Goal: Task Accomplishment & Management: Use online tool/utility

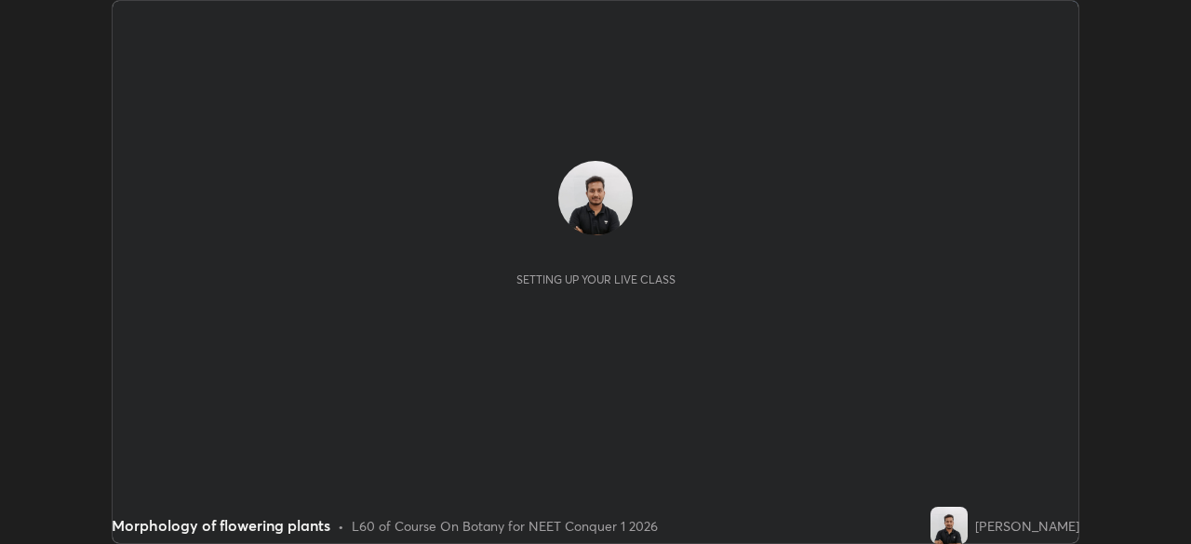
scroll to position [544, 1190]
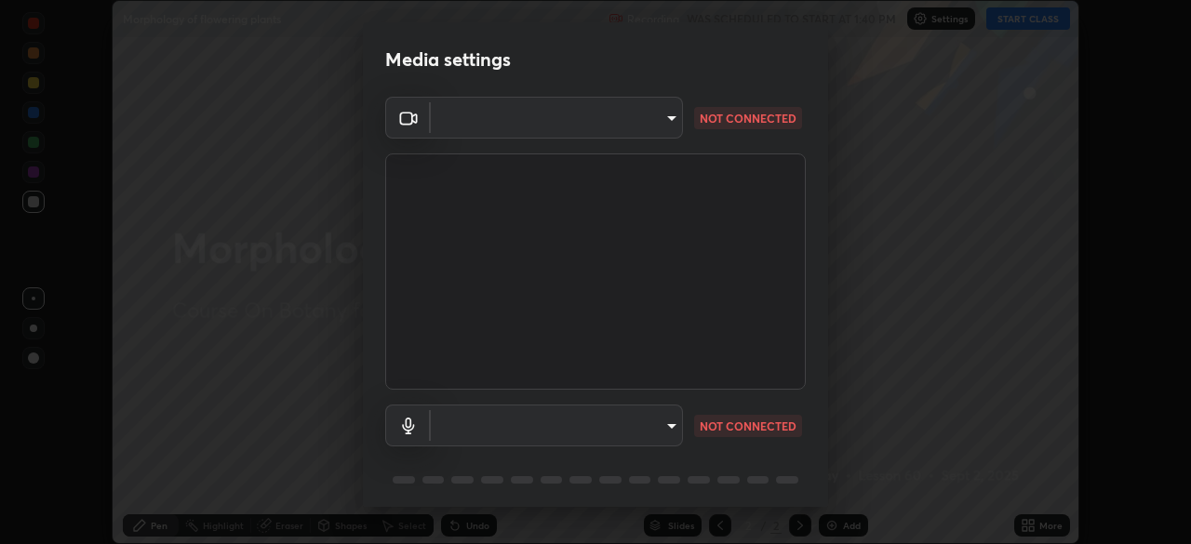
type input "abedebe0d058d4a0c9150841765e58c65a77a18dd04f2ccbe629c89087f5ecea"
type input "1e29750f777ab303e0c2604e3e307637d32440e7ed8a3aa846bcde4a2daa06f8"
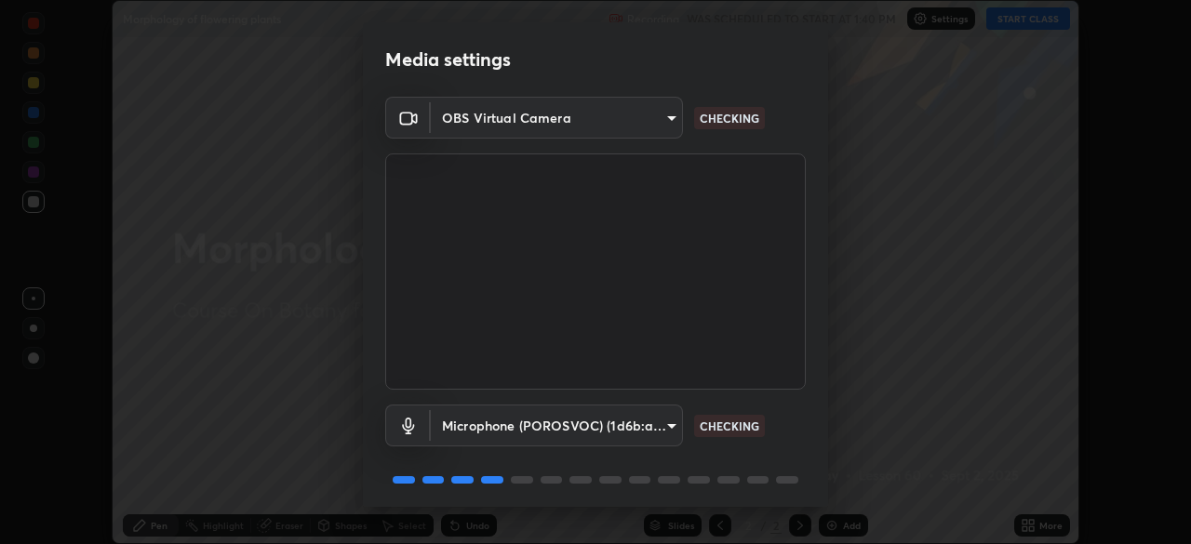
scroll to position [66, 0]
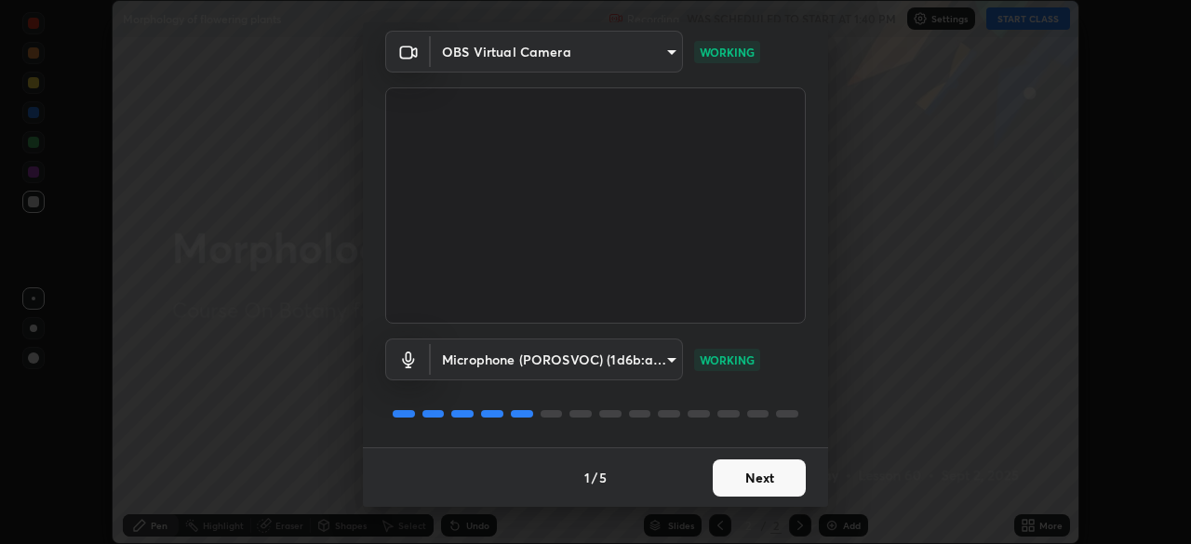
click at [775, 468] on button "Next" at bounding box center [759, 478] width 93 height 37
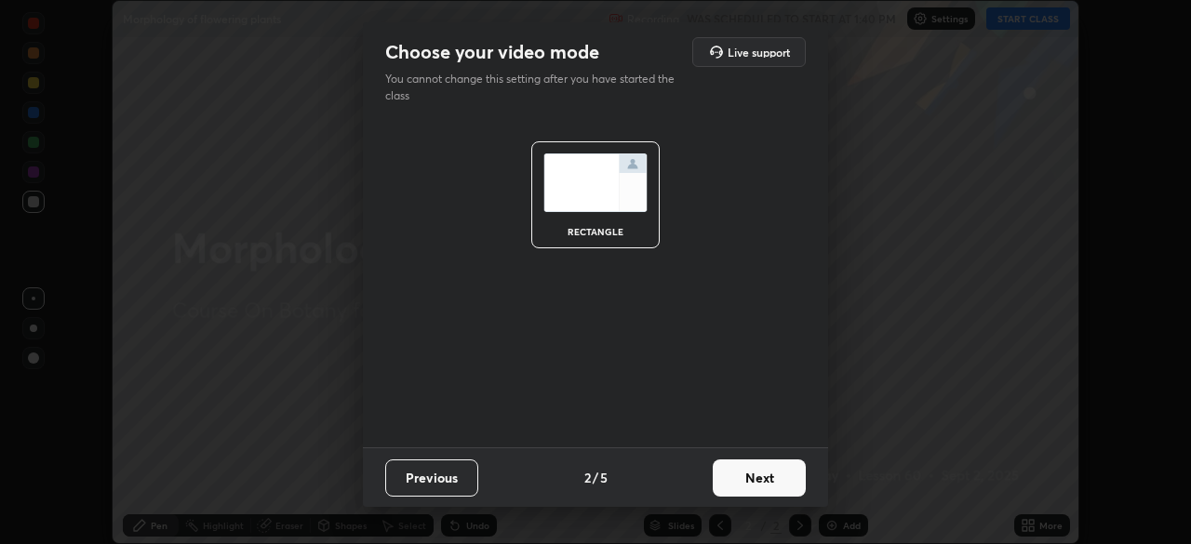
scroll to position [0, 0]
click at [769, 480] on button "Next" at bounding box center [759, 478] width 93 height 37
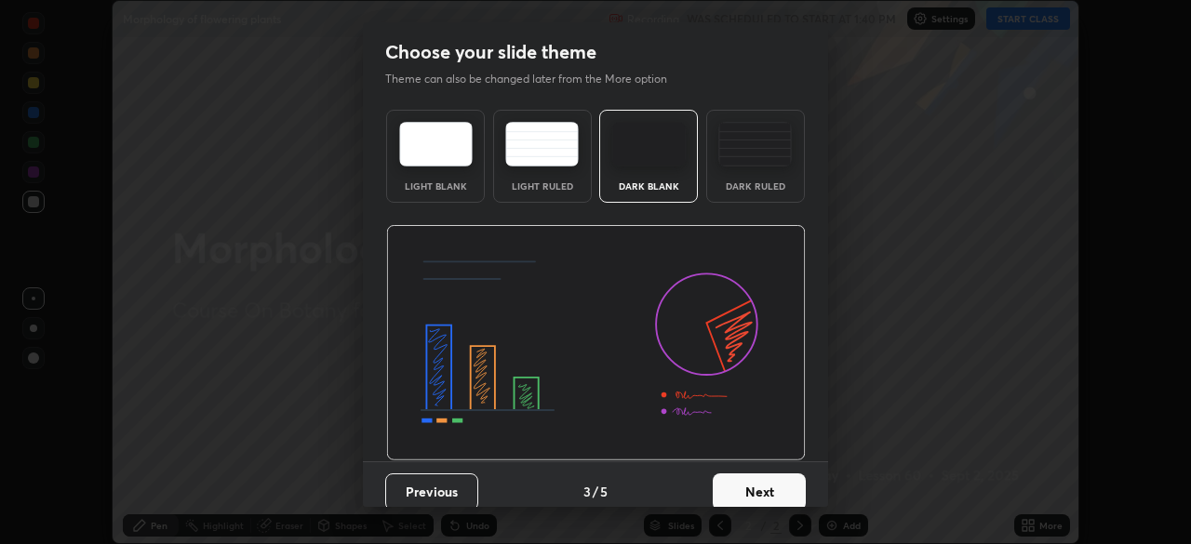
click at [779, 484] on button "Next" at bounding box center [759, 492] width 93 height 37
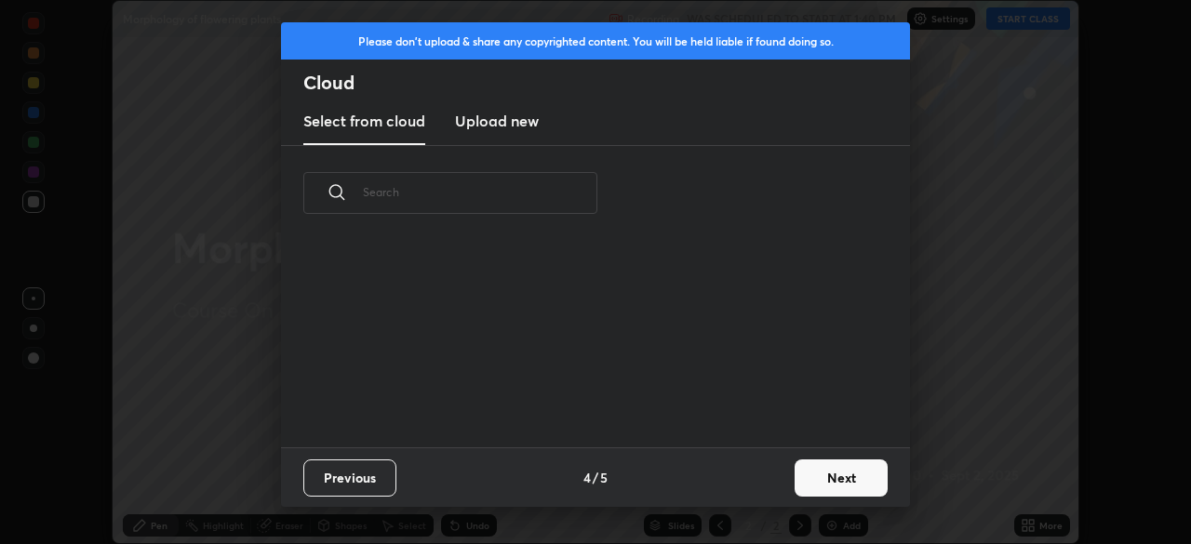
click at [814, 485] on button "Next" at bounding box center [841, 478] width 93 height 37
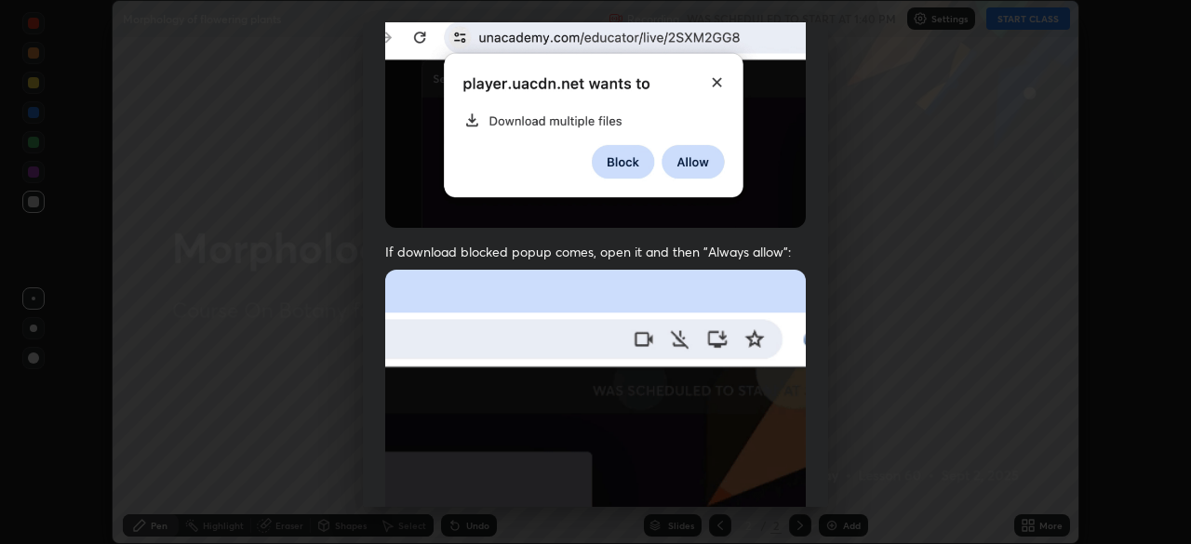
scroll to position [446, 0]
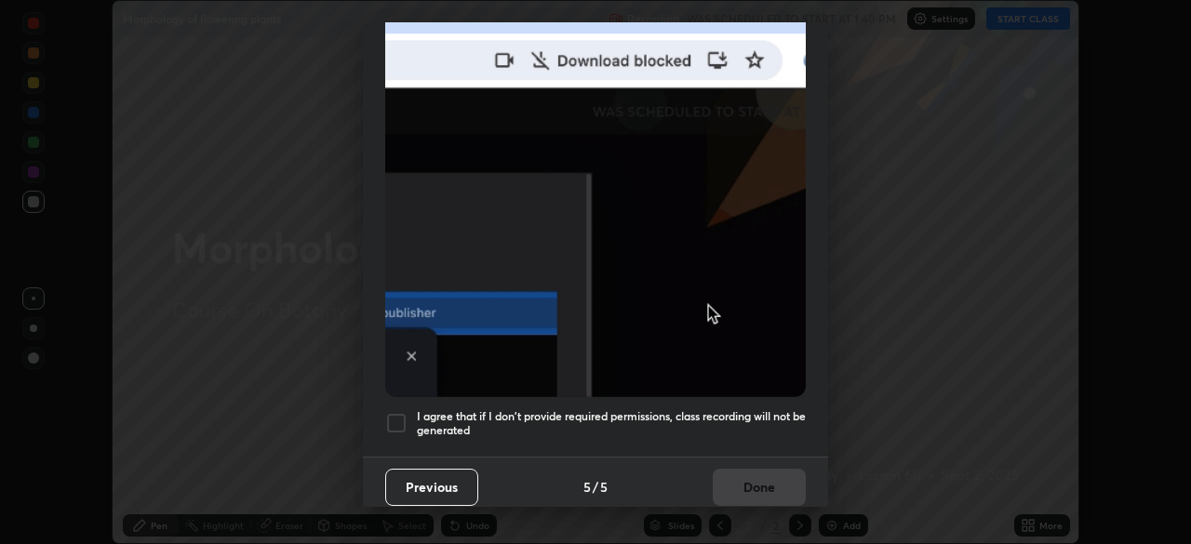
click at [399, 415] on div at bounding box center [396, 423] width 22 height 22
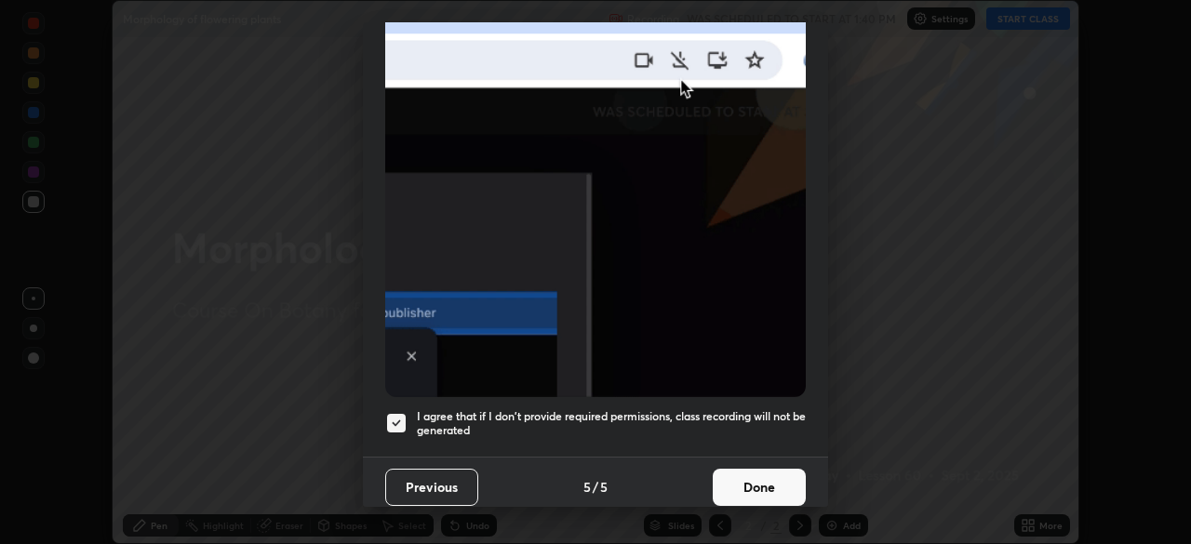
click at [748, 478] on button "Done" at bounding box center [759, 487] width 93 height 37
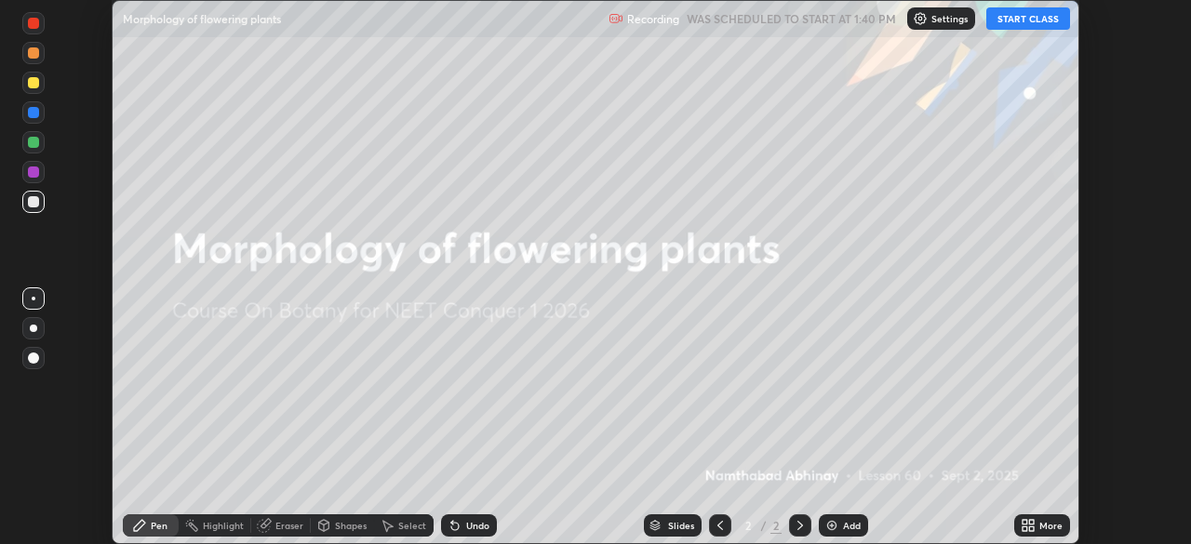
click at [1018, 28] on button "START CLASS" at bounding box center [1028, 18] width 84 height 22
click at [1034, 529] on icon at bounding box center [1031, 529] width 5 height 5
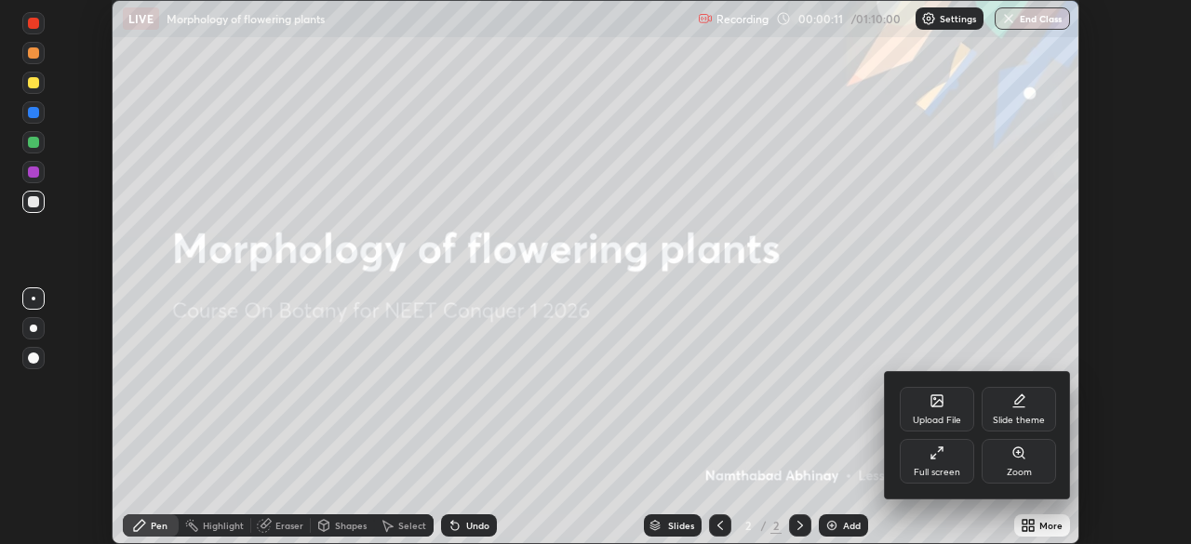
click at [930, 427] on div "Upload File" at bounding box center [937, 409] width 74 height 45
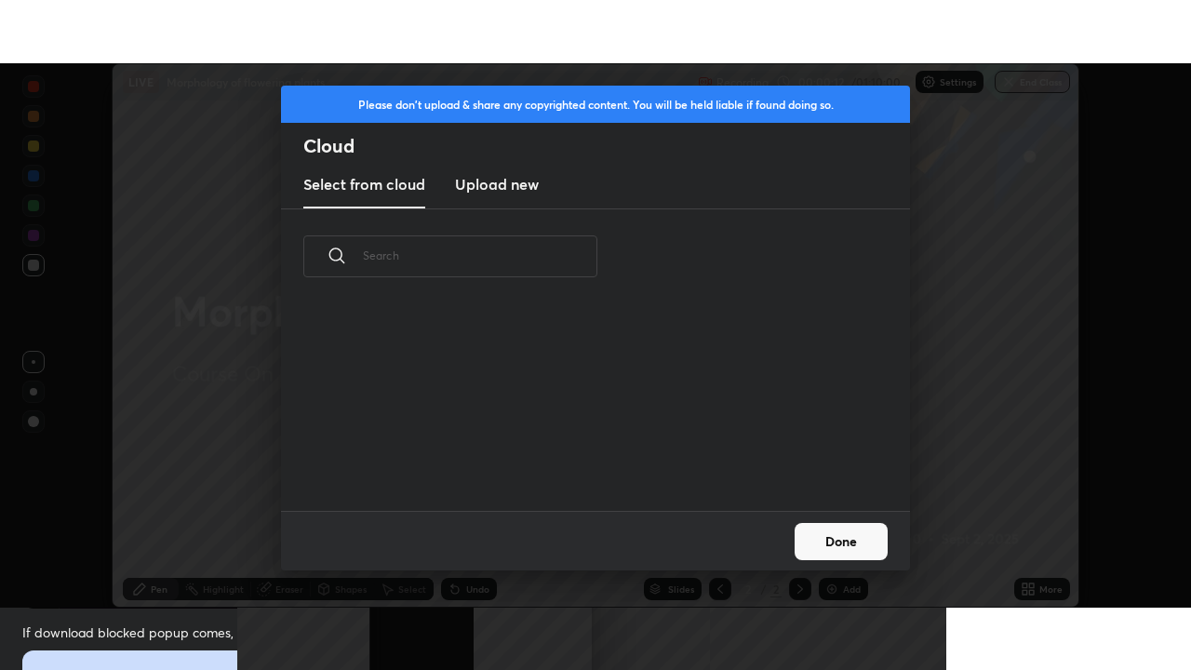
scroll to position [207, 597]
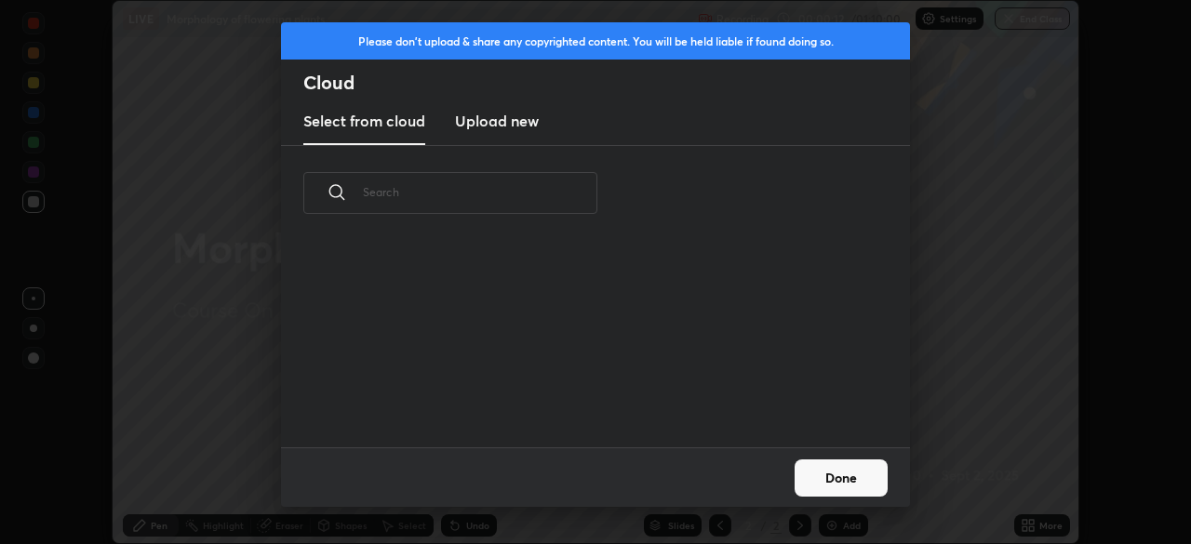
click at [539, 127] on h3 "Upload new" at bounding box center [497, 121] width 84 height 22
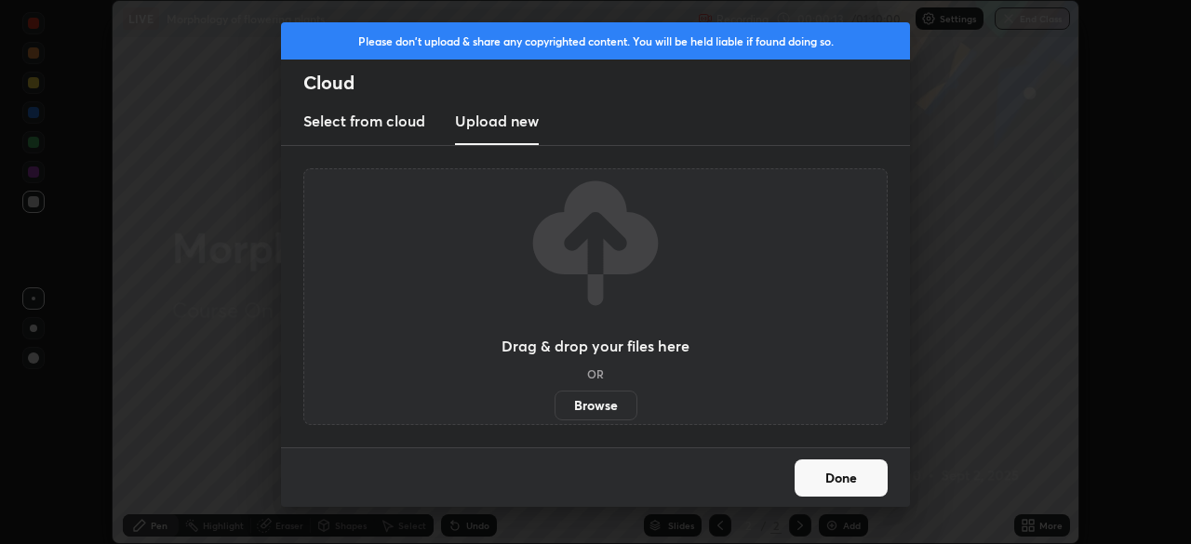
click at [613, 402] on label "Browse" at bounding box center [596, 406] width 83 height 30
click at [555, 402] on input "Browse" at bounding box center [555, 406] width 0 height 30
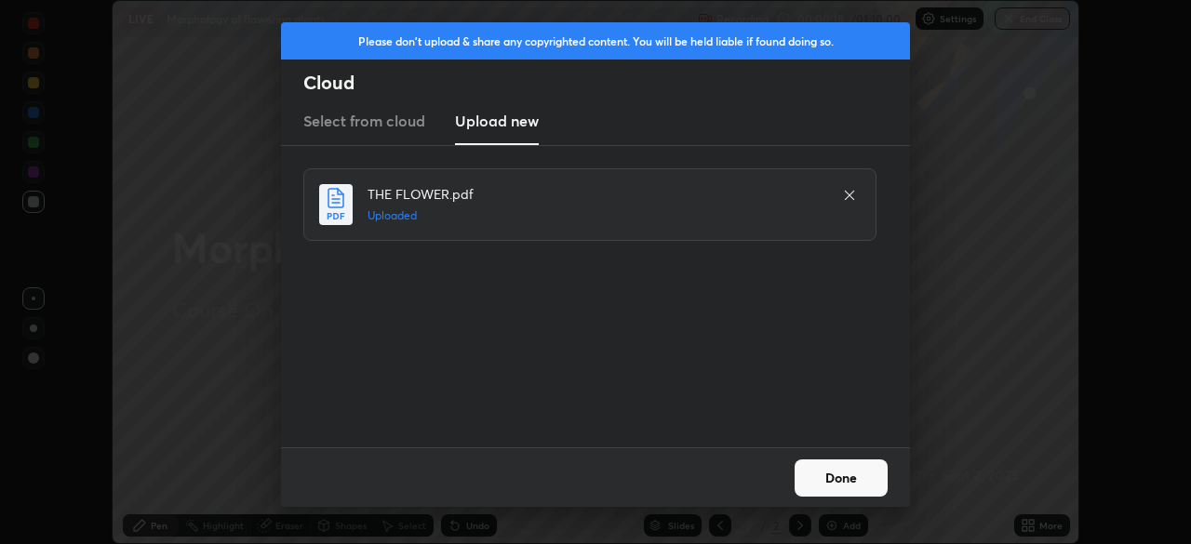
click at [820, 473] on button "Done" at bounding box center [841, 478] width 93 height 37
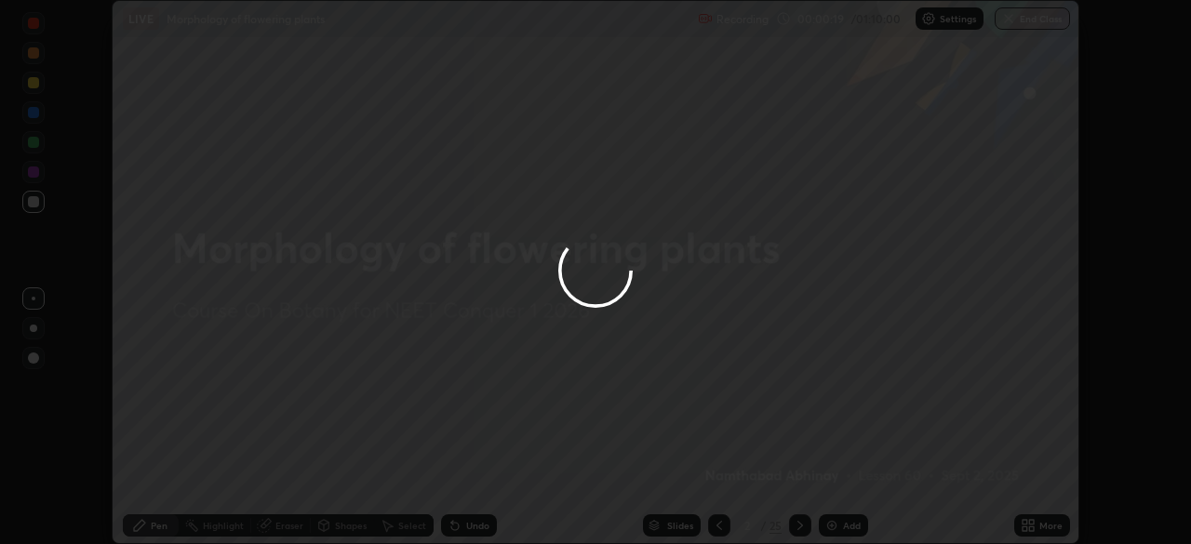
click at [1029, 516] on div at bounding box center [595, 272] width 1191 height 544
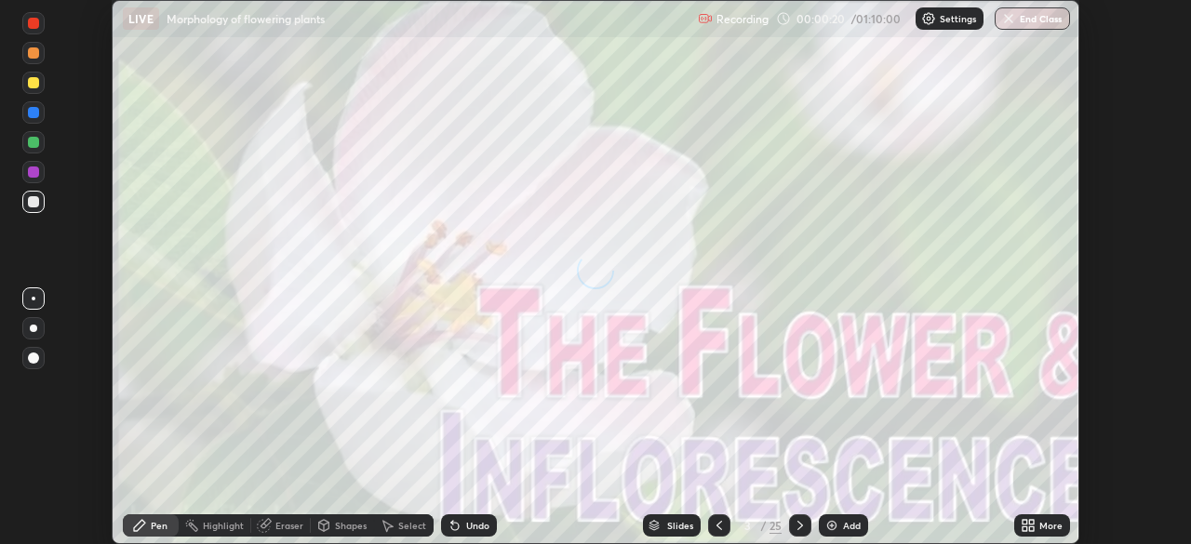
click at [1023, 524] on icon at bounding box center [1025, 522] width 5 height 5
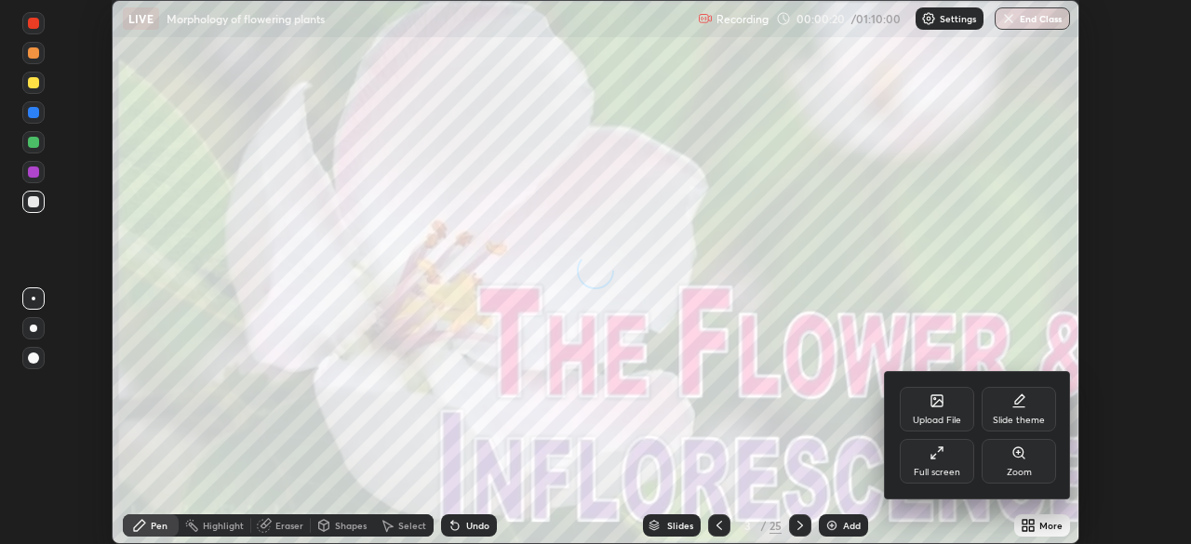
click at [928, 471] on div "Full screen" at bounding box center [937, 472] width 47 height 9
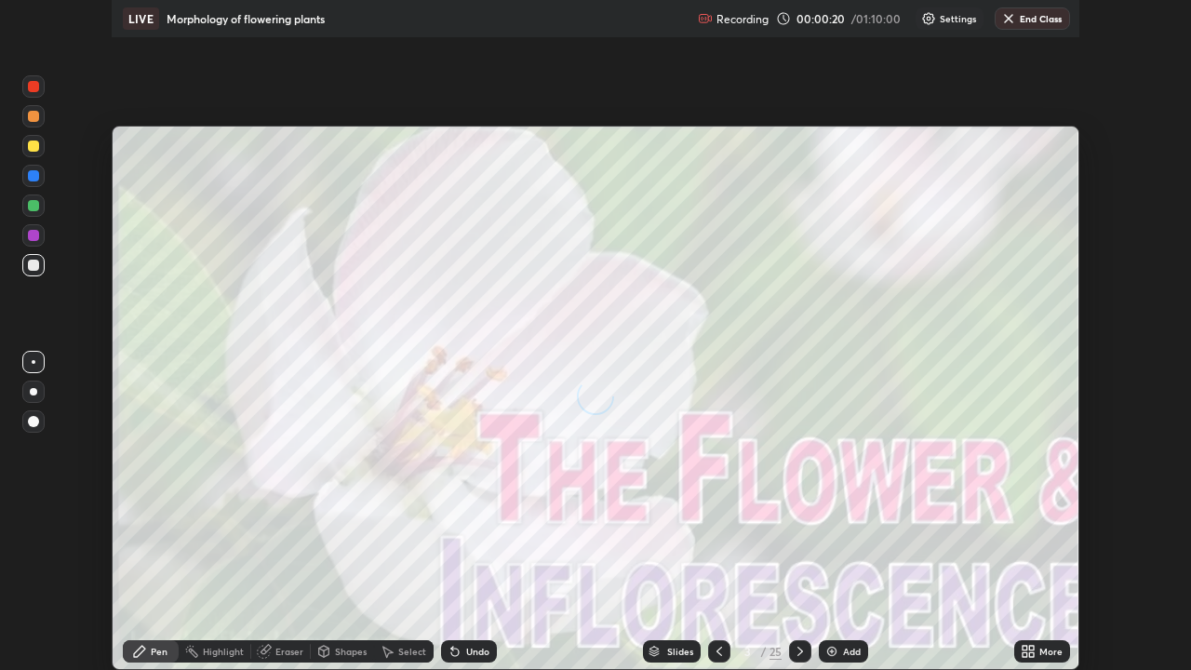
scroll to position [670, 1191]
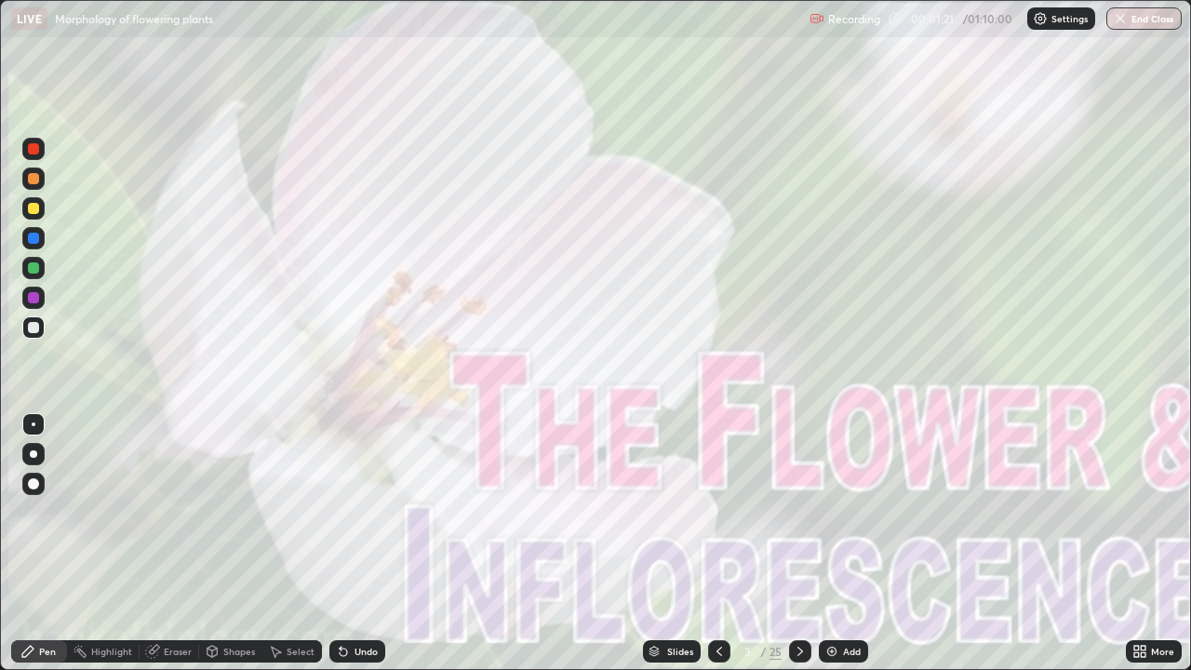
click at [798, 543] on icon at bounding box center [800, 651] width 15 height 15
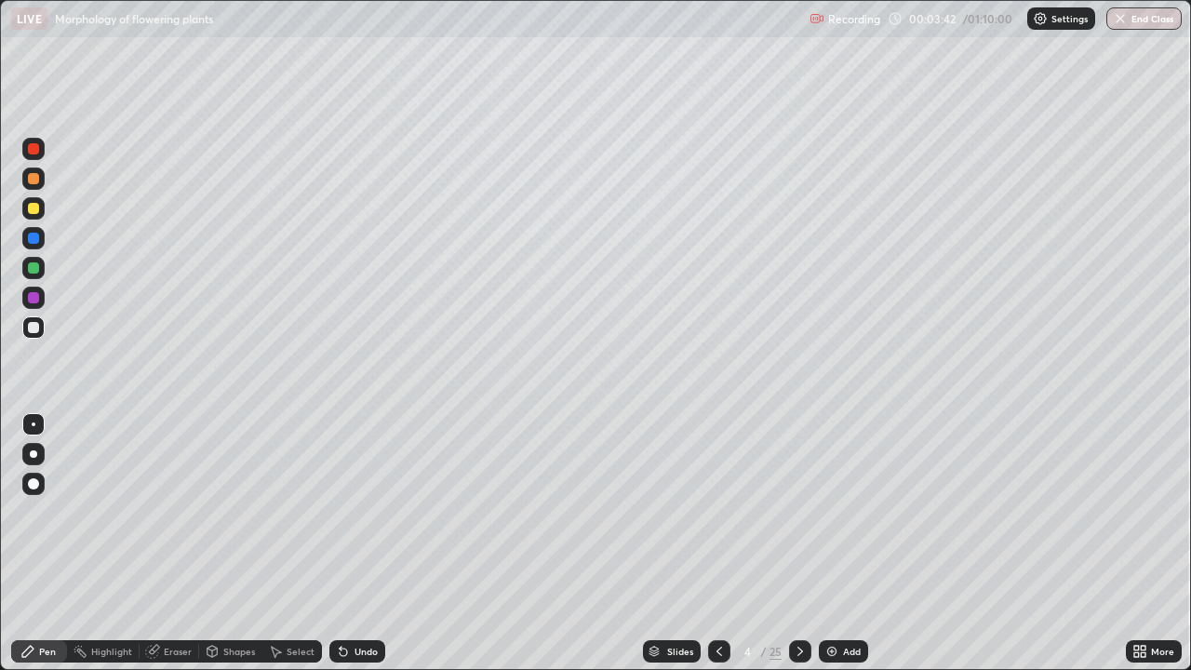
click at [32, 148] on div at bounding box center [33, 148] width 11 height 11
click at [37, 325] on div at bounding box center [33, 327] width 11 height 11
click at [33, 450] on div at bounding box center [33, 453] width 7 height 7
click at [31, 323] on div at bounding box center [33, 327] width 11 height 11
click at [35, 330] on div at bounding box center [33, 327] width 11 height 11
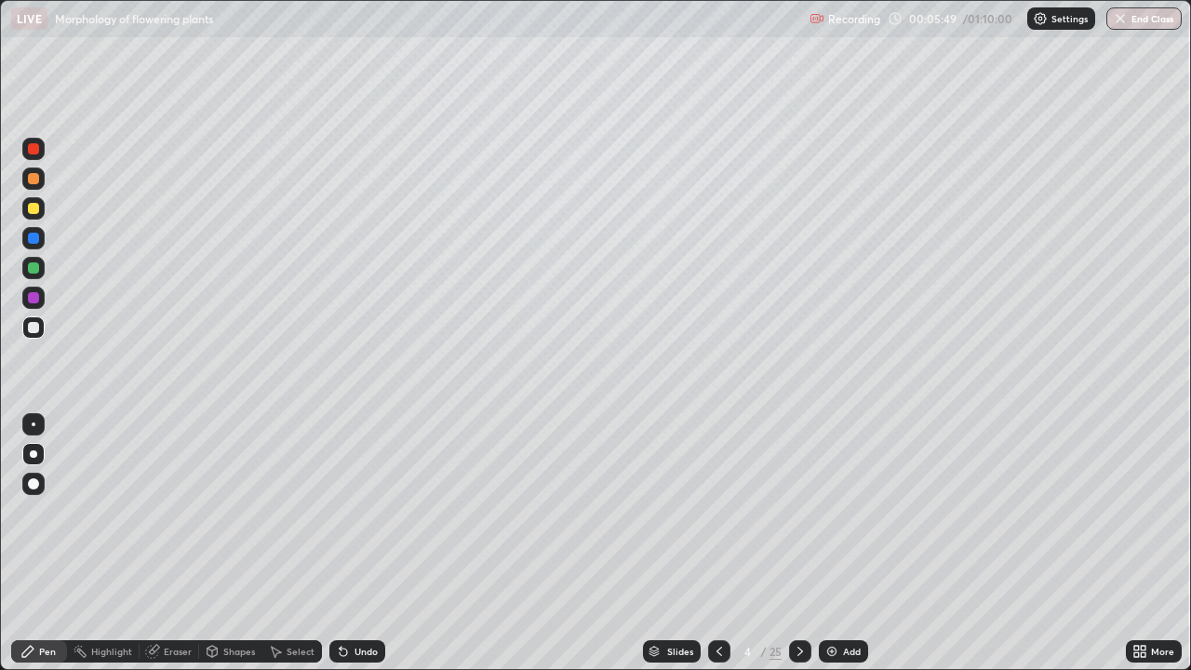
click at [33, 326] on div at bounding box center [33, 327] width 11 height 11
click at [41, 295] on div at bounding box center [33, 298] width 22 height 22
click at [42, 270] on div at bounding box center [33, 268] width 22 height 22
click at [35, 243] on div at bounding box center [33, 238] width 11 height 11
click at [29, 211] on div at bounding box center [33, 208] width 11 height 11
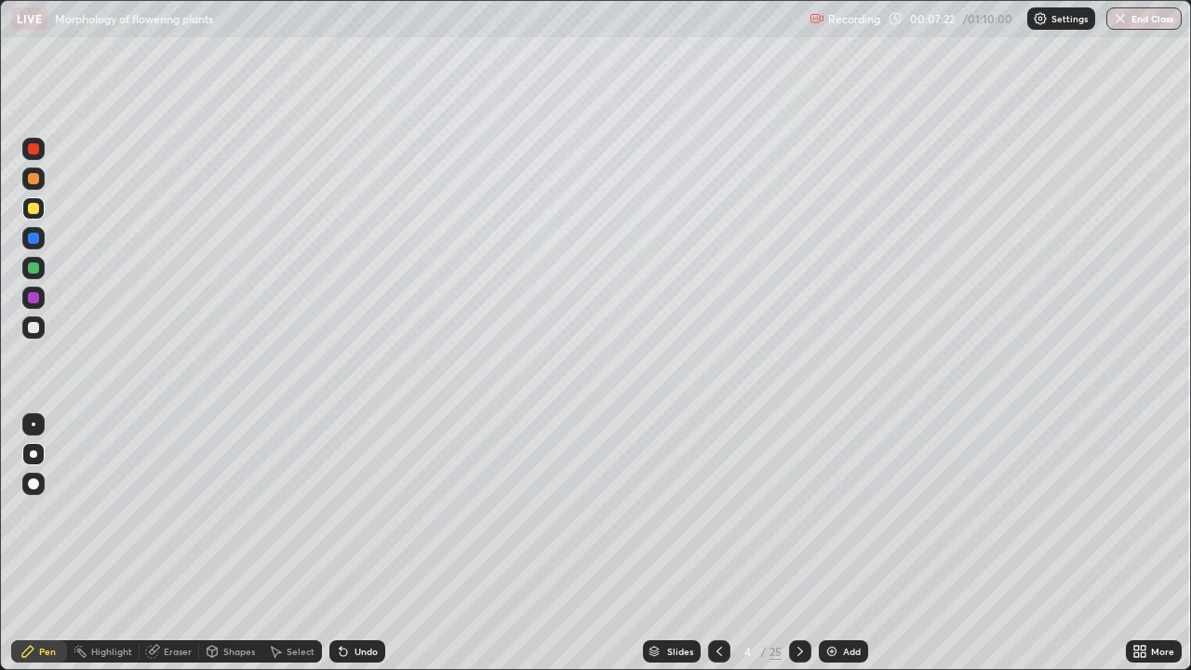
click at [32, 332] on div at bounding box center [33, 327] width 11 height 11
click at [42, 208] on div at bounding box center [33, 208] width 22 height 22
click at [168, 543] on div "Eraser" at bounding box center [178, 651] width 28 height 9
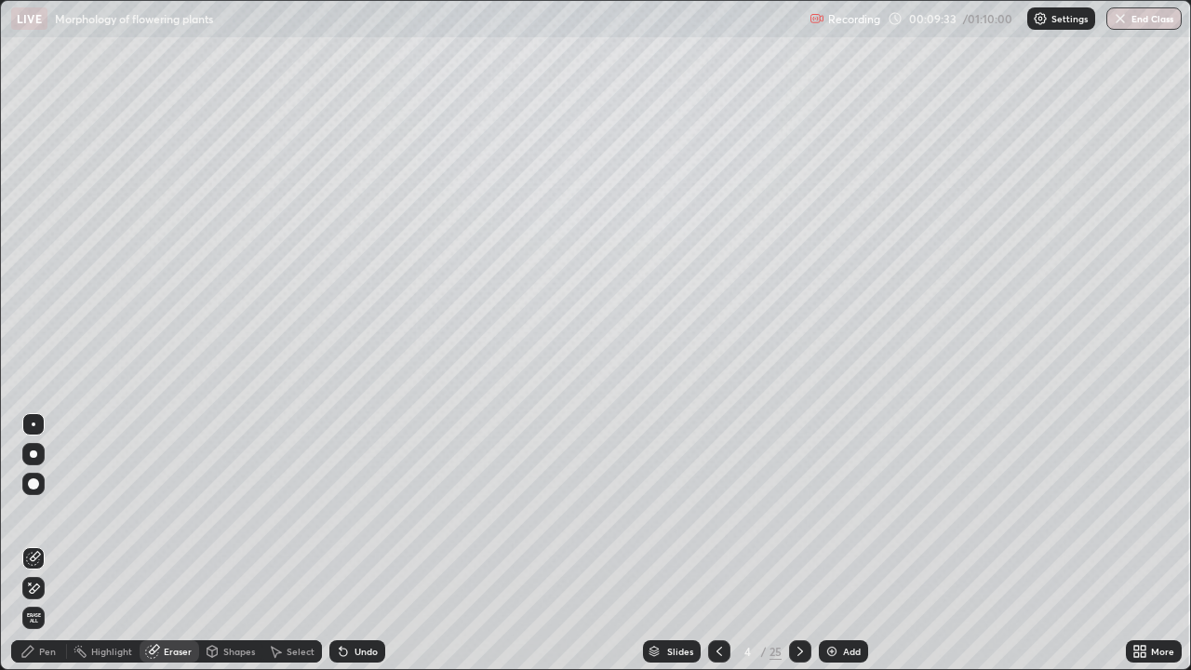
click at [40, 543] on div "Pen" at bounding box center [47, 651] width 17 height 9
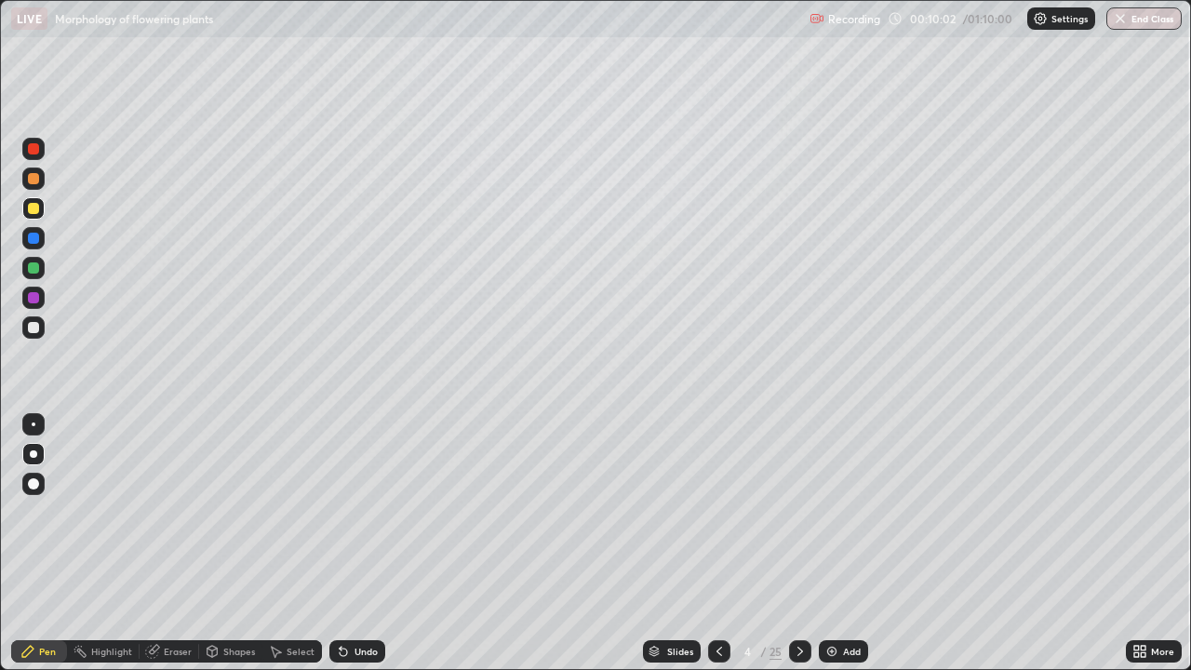
click at [35, 267] on div at bounding box center [33, 267] width 11 height 11
click at [30, 208] on div at bounding box center [33, 208] width 11 height 11
click at [167, 543] on div "Eraser" at bounding box center [178, 651] width 28 height 9
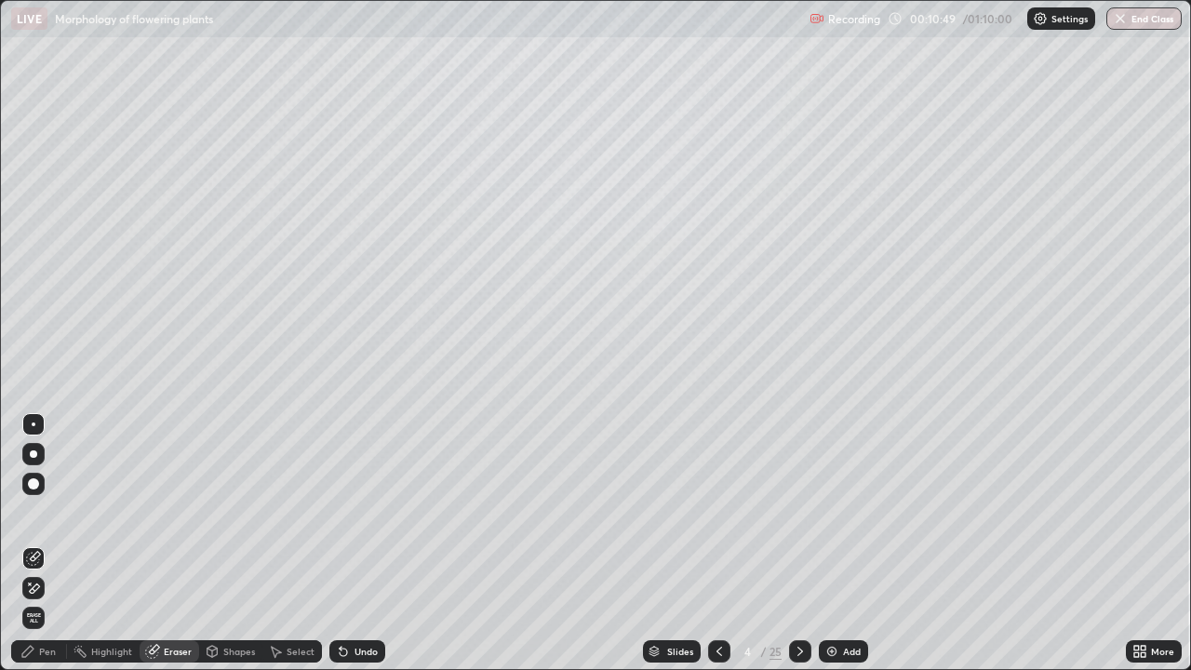
click at [41, 543] on div "Pen" at bounding box center [39, 651] width 56 height 22
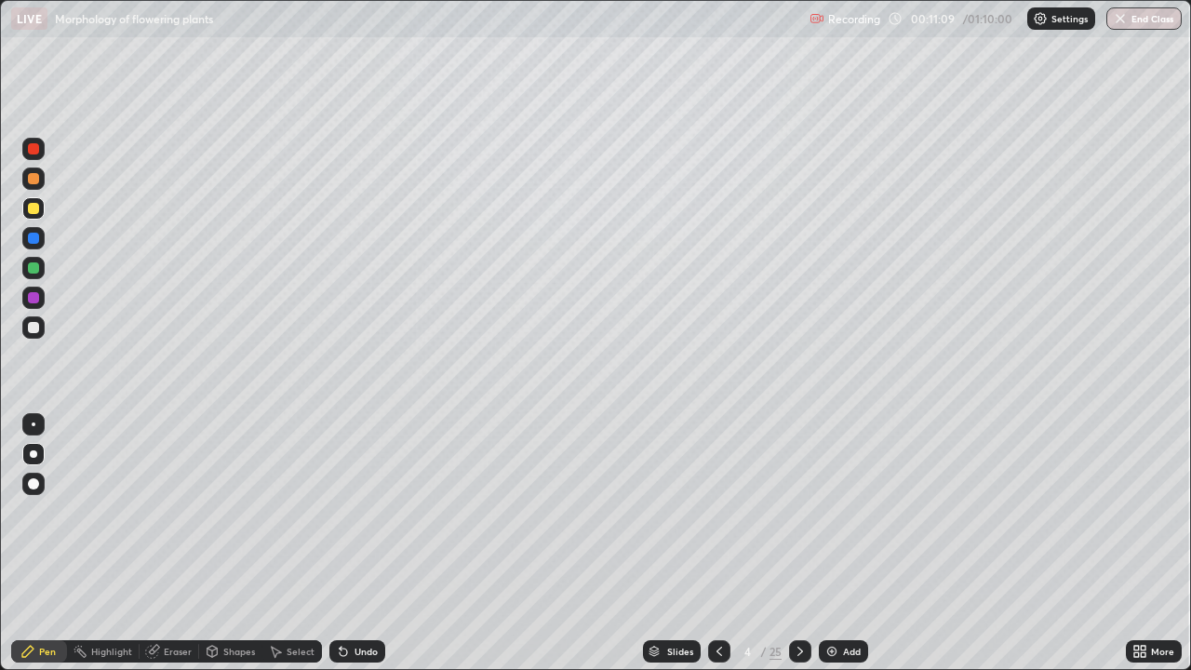
click at [33, 304] on div at bounding box center [33, 298] width 22 height 22
click at [798, 543] on icon at bounding box center [800, 651] width 15 height 15
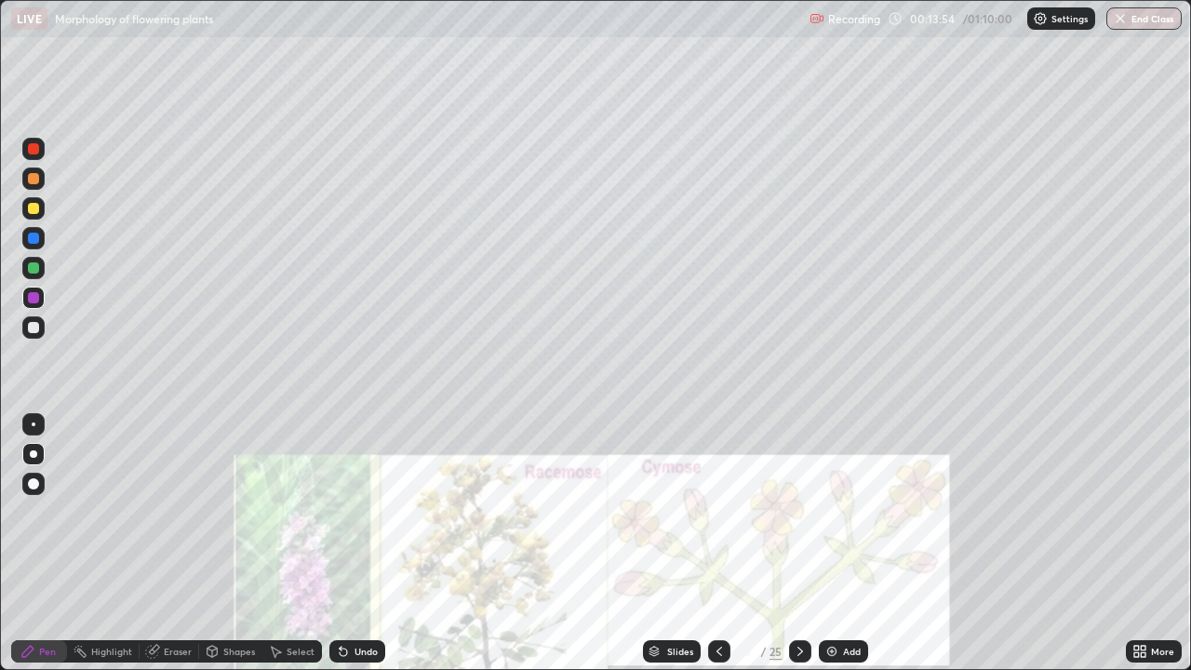
click at [35, 151] on div at bounding box center [33, 148] width 11 height 11
click at [40, 328] on div at bounding box center [33, 327] width 22 height 22
click at [31, 207] on div at bounding box center [33, 208] width 11 height 11
click at [33, 158] on div at bounding box center [33, 149] width 22 height 22
click at [34, 209] on div at bounding box center [33, 208] width 11 height 11
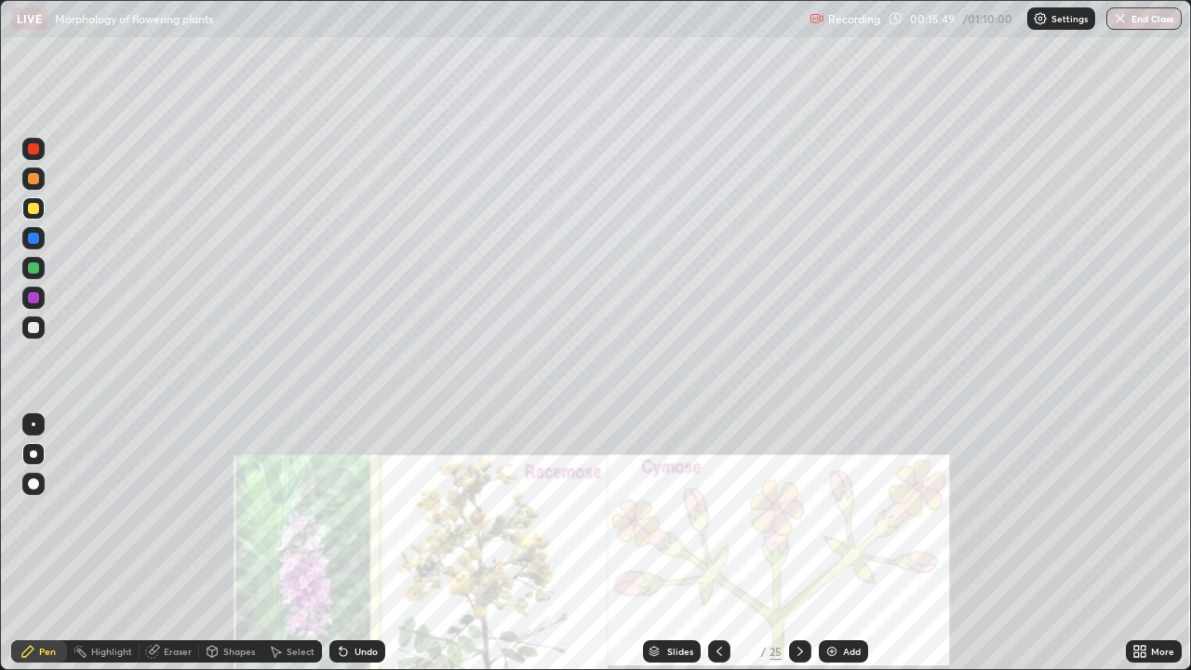
click at [165, 543] on div "Eraser" at bounding box center [178, 651] width 28 height 9
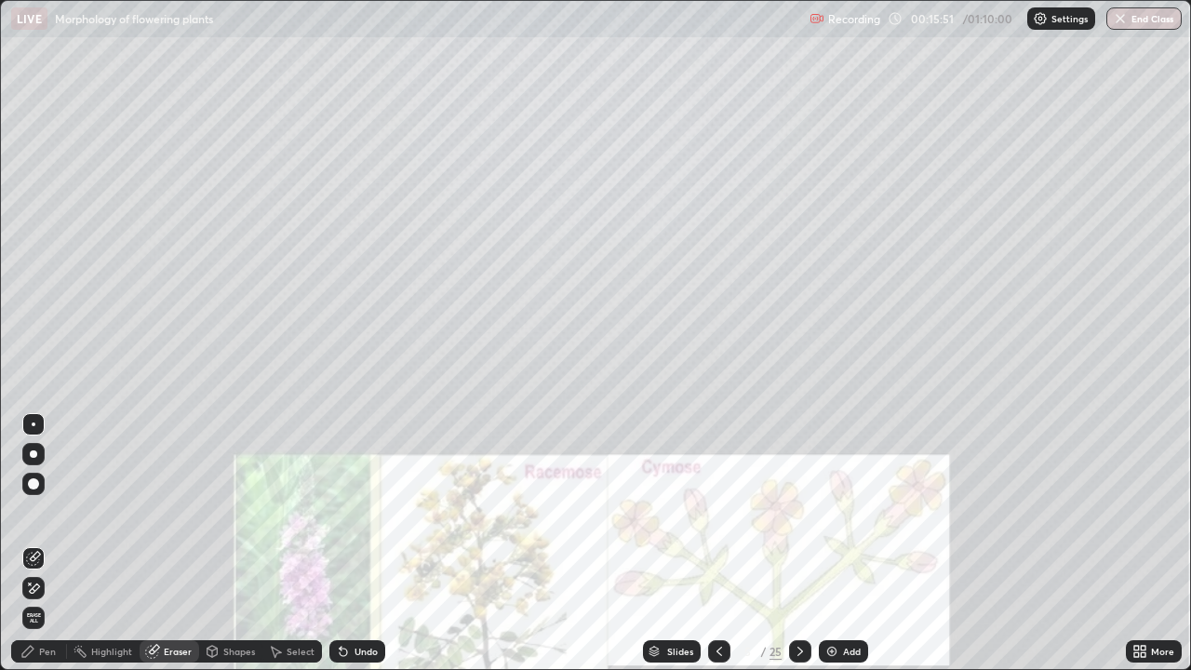
click at [40, 543] on div "Pen" at bounding box center [47, 651] width 17 height 9
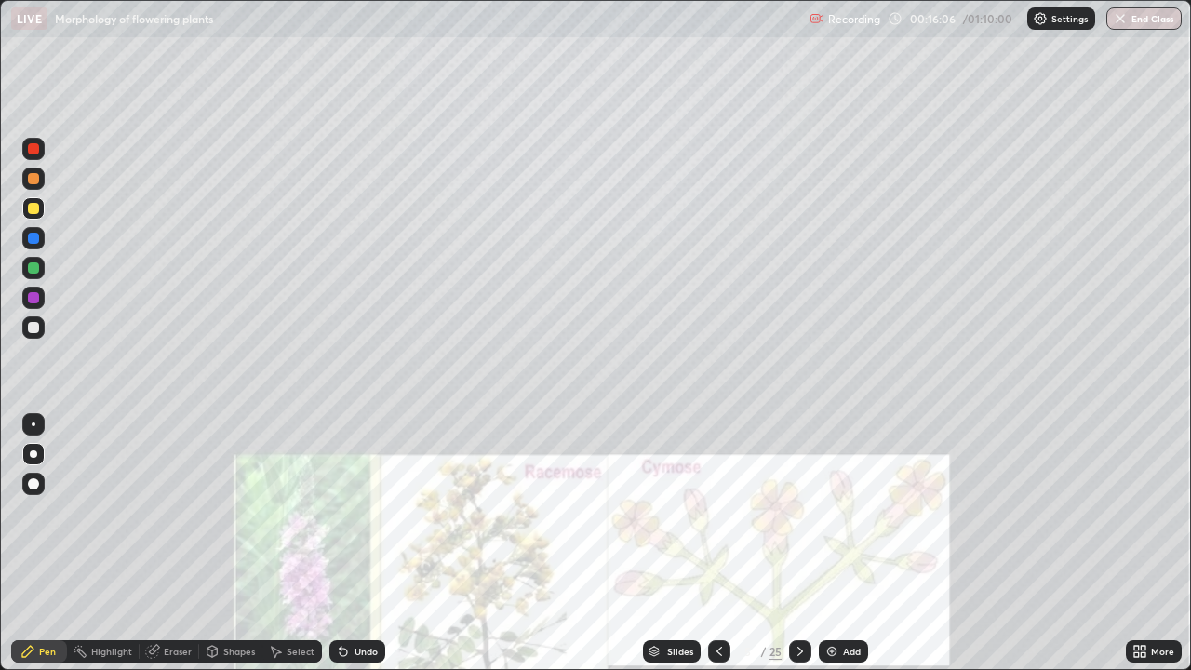
click at [170, 543] on div "Eraser" at bounding box center [178, 651] width 28 height 9
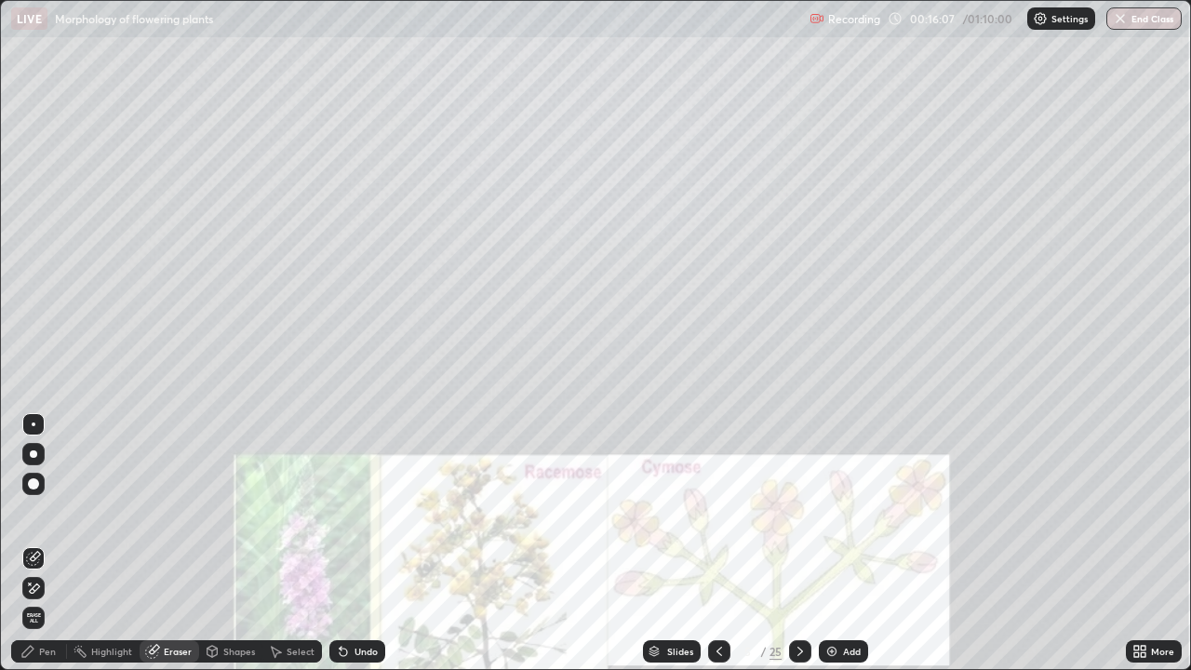
click at [42, 543] on div "Pen" at bounding box center [47, 651] width 17 height 9
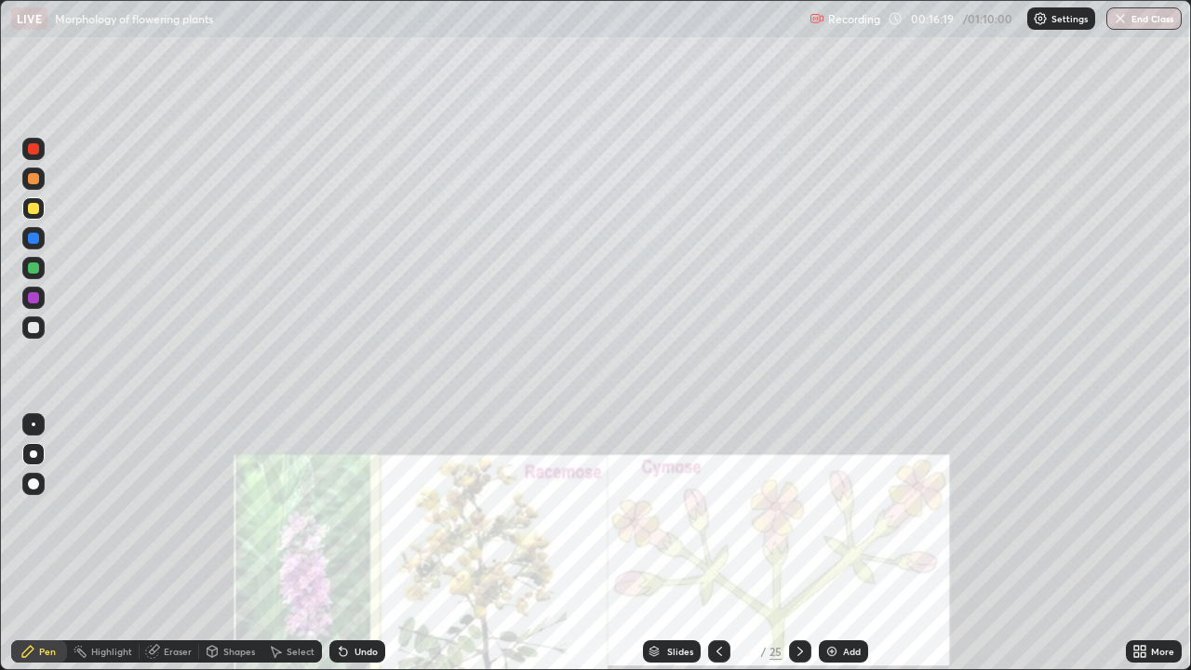
click at [31, 330] on div at bounding box center [33, 327] width 11 height 11
click at [31, 240] on div at bounding box center [33, 238] width 11 height 11
click at [30, 156] on div at bounding box center [33, 149] width 22 height 22
click at [35, 243] on div at bounding box center [33, 238] width 11 height 11
click at [30, 210] on div at bounding box center [33, 208] width 11 height 11
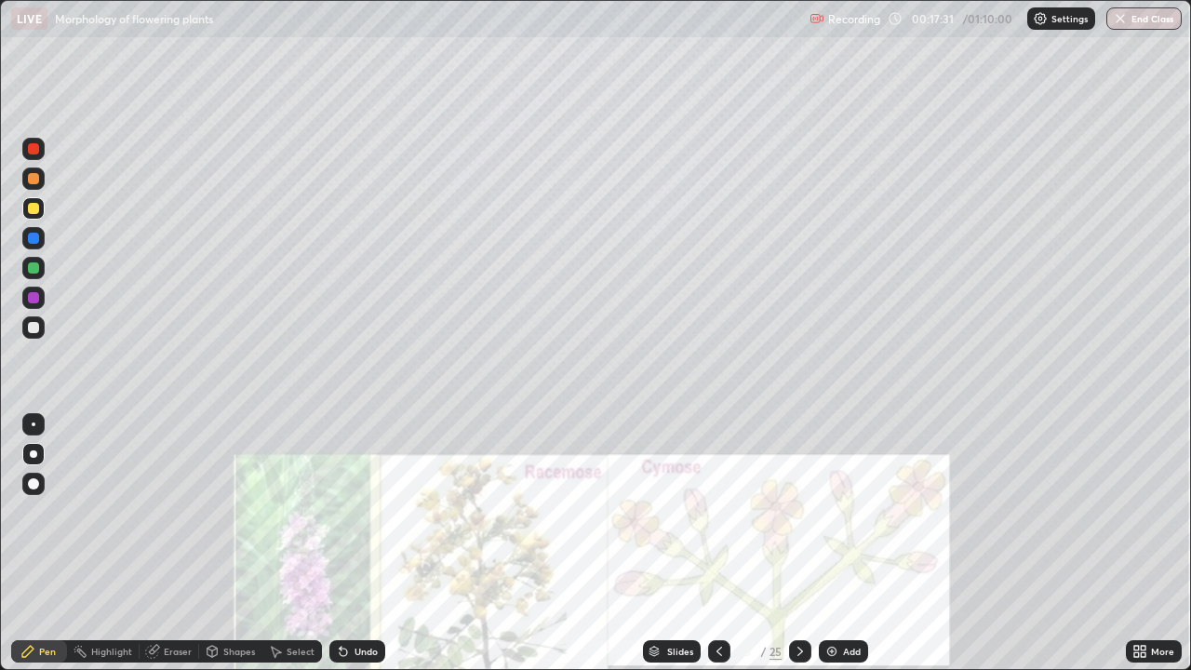
click at [33, 182] on div at bounding box center [33, 178] width 11 height 11
click at [31, 241] on div at bounding box center [33, 238] width 11 height 11
click at [28, 218] on div at bounding box center [33, 208] width 22 height 22
click at [34, 298] on div at bounding box center [33, 297] width 11 height 11
click at [34, 240] on div at bounding box center [33, 238] width 11 height 11
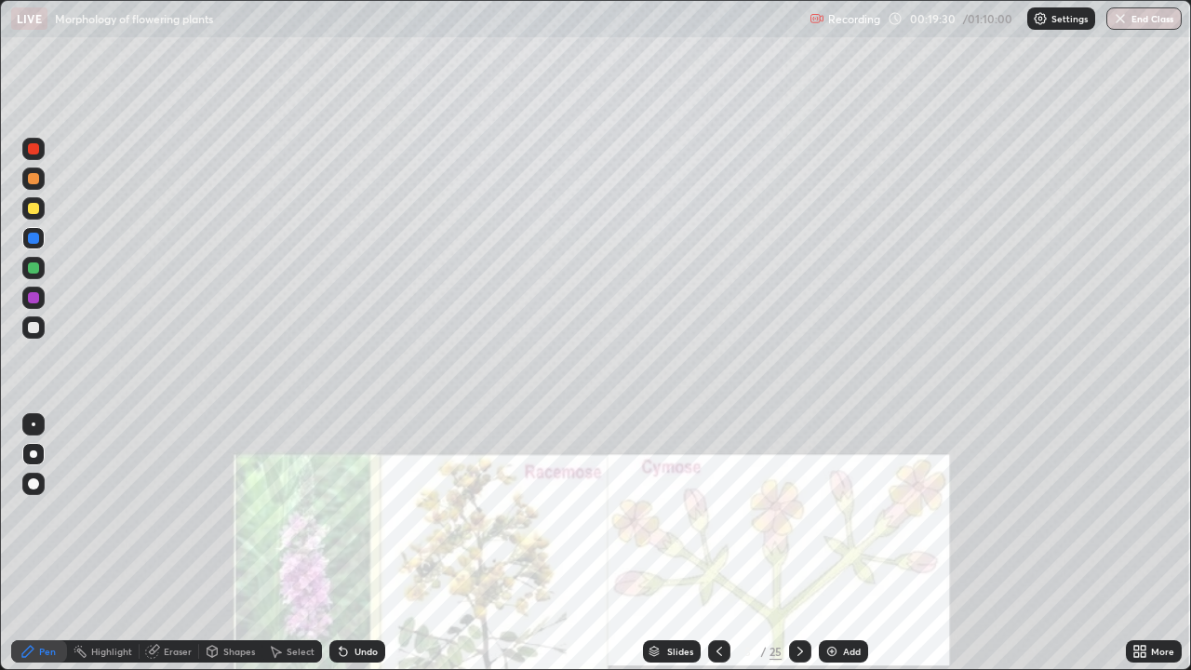
click at [34, 298] on div at bounding box center [33, 297] width 11 height 11
click at [27, 328] on div at bounding box center [33, 327] width 22 height 22
click at [172, 543] on div "Eraser" at bounding box center [178, 651] width 28 height 9
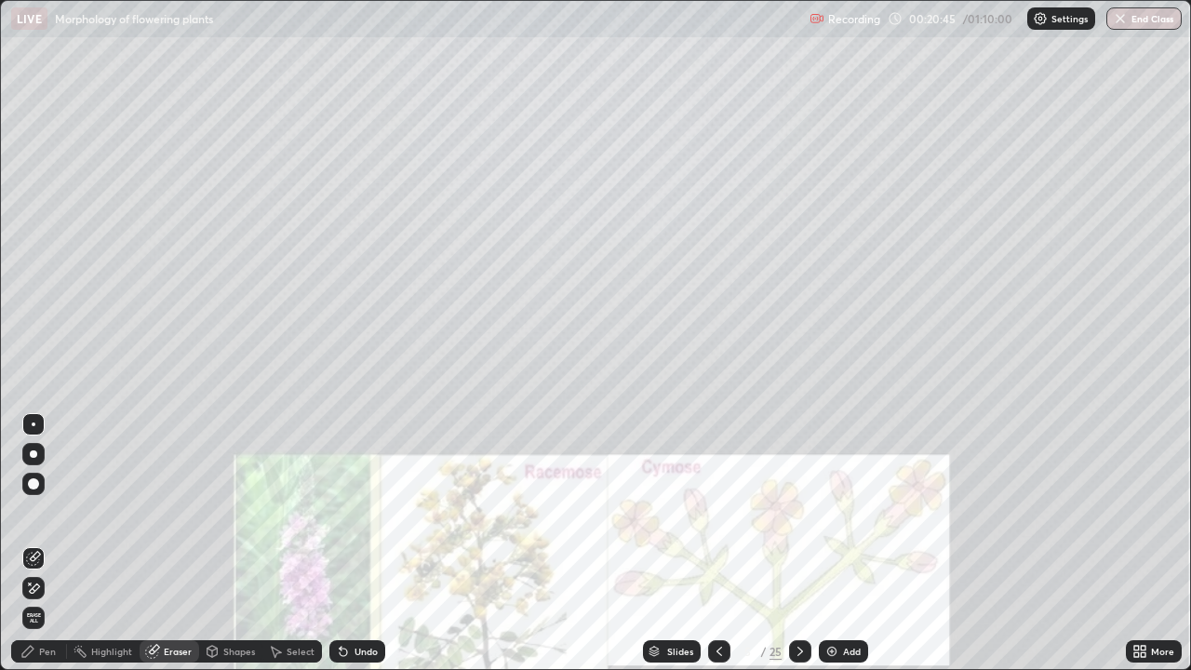
click at [46, 543] on div "Pen" at bounding box center [47, 651] width 17 height 9
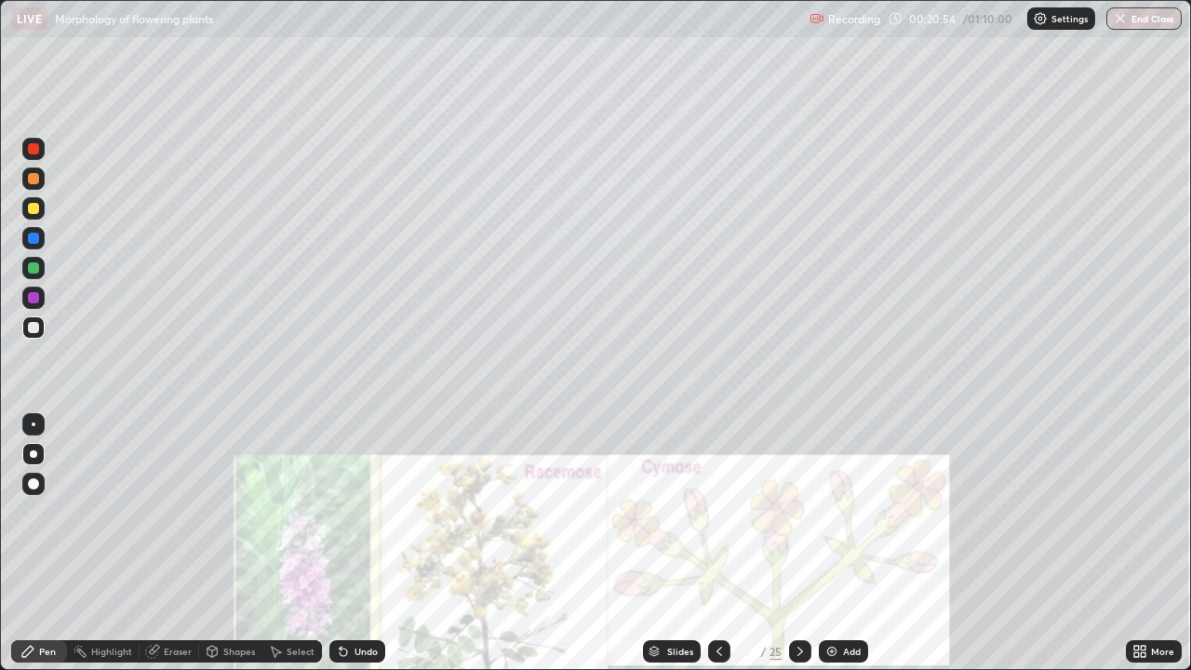
click at [32, 270] on div at bounding box center [33, 267] width 11 height 11
click at [36, 329] on div at bounding box center [33, 327] width 11 height 11
click at [40, 151] on div at bounding box center [33, 149] width 22 height 22
click at [33, 209] on div at bounding box center [33, 208] width 11 height 11
click at [34, 296] on div at bounding box center [33, 297] width 11 height 11
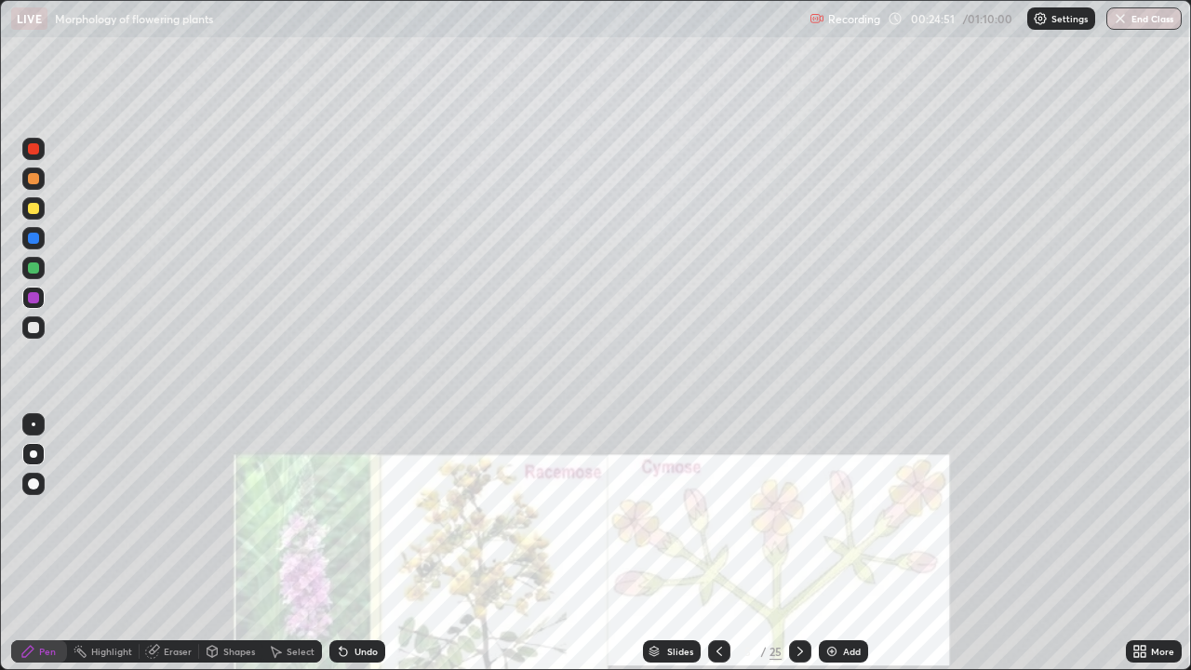
click at [808, 543] on div at bounding box center [800, 651] width 22 height 22
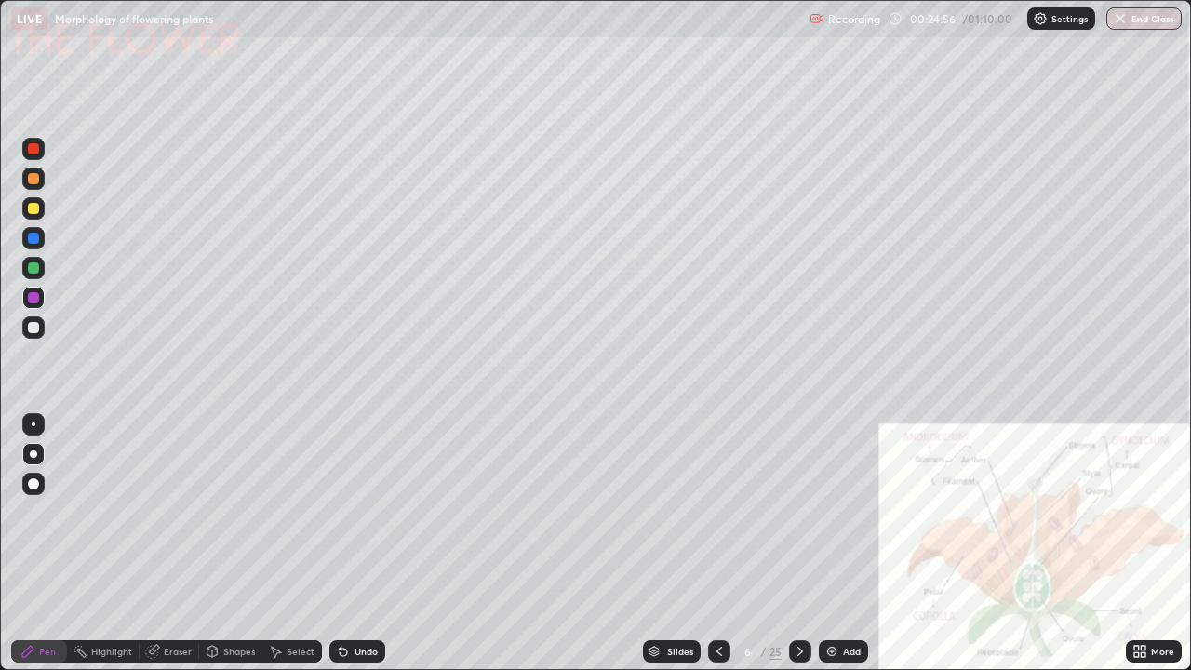
click at [33, 150] on div at bounding box center [33, 148] width 11 height 11
click at [34, 329] on div at bounding box center [33, 327] width 11 height 11
click at [30, 268] on div at bounding box center [33, 267] width 11 height 11
click at [31, 328] on div at bounding box center [33, 327] width 11 height 11
click at [25, 268] on div at bounding box center [33, 268] width 22 height 22
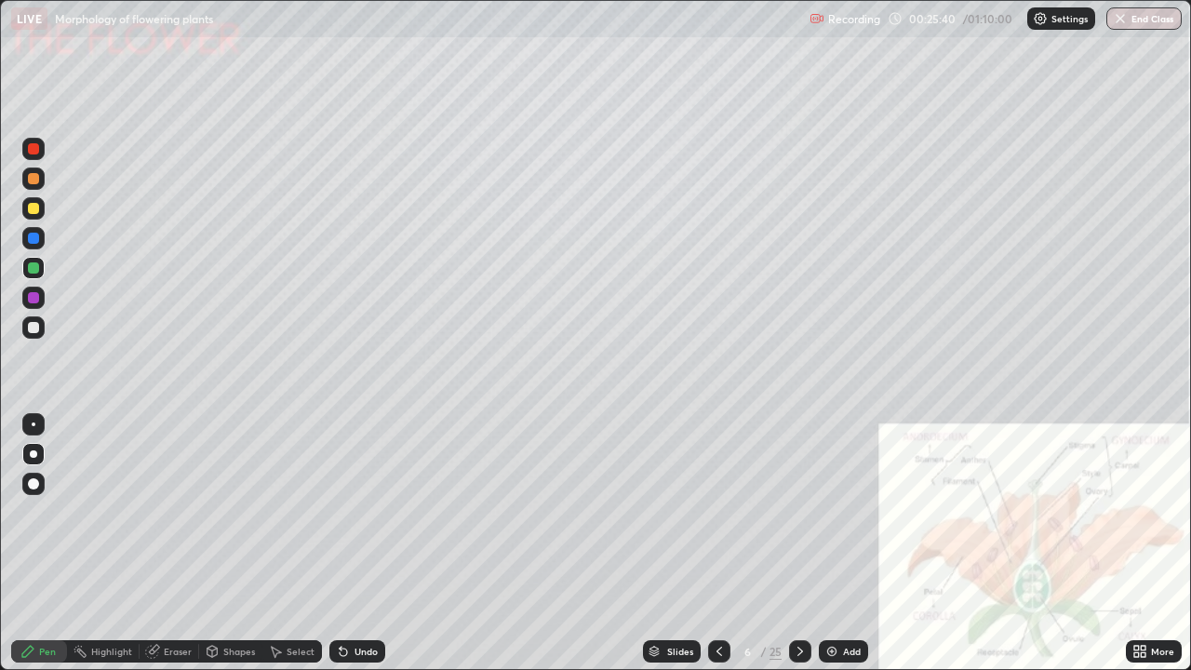
click at [34, 328] on div at bounding box center [33, 327] width 11 height 11
click at [33, 270] on div at bounding box center [33, 267] width 11 height 11
click at [33, 301] on div at bounding box center [33, 297] width 11 height 11
click at [34, 212] on div at bounding box center [33, 208] width 11 height 11
click at [31, 242] on div at bounding box center [33, 238] width 11 height 11
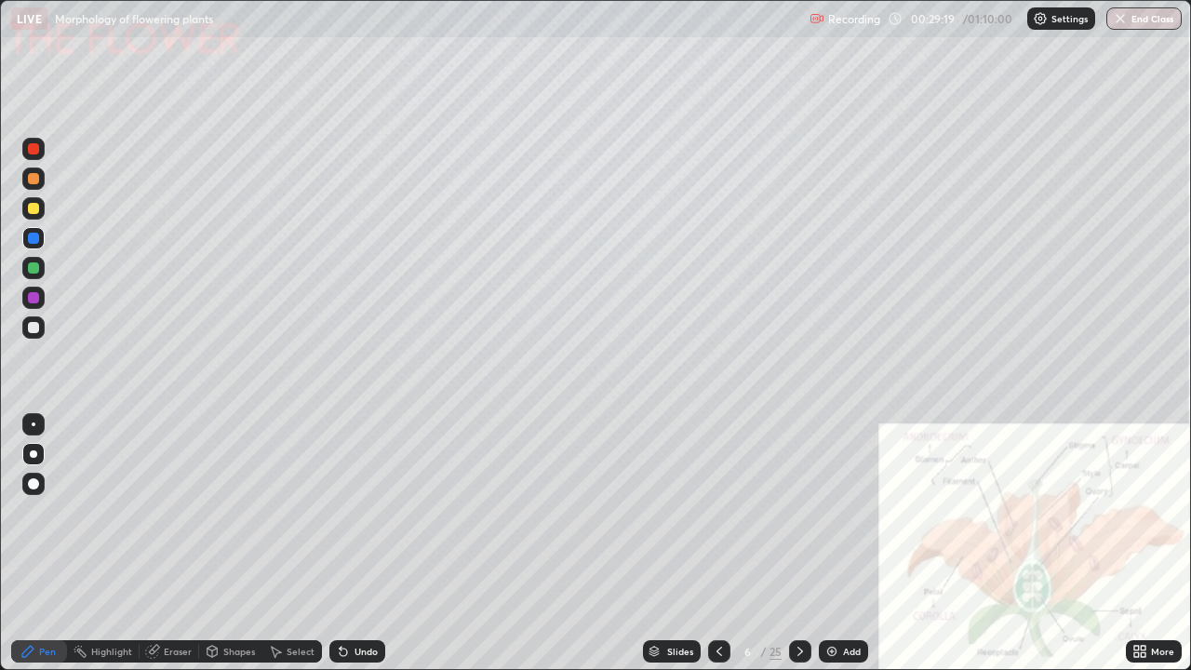
click at [33, 302] on div at bounding box center [33, 297] width 11 height 11
click at [30, 331] on div at bounding box center [33, 327] width 11 height 11
click at [32, 216] on div at bounding box center [33, 208] width 22 height 22
click at [26, 328] on div at bounding box center [33, 327] width 22 height 22
click at [35, 210] on div at bounding box center [33, 208] width 11 height 11
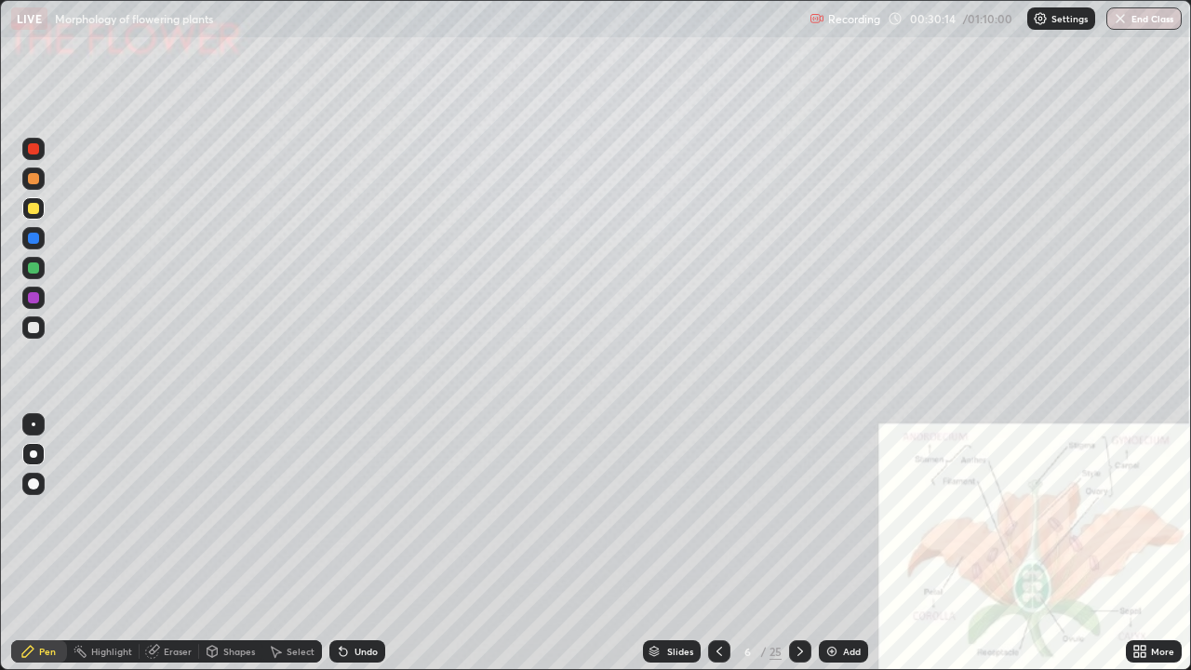
click at [32, 327] on div at bounding box center [33, 327] width 11 height 11
click at [38, 208] on div at bounding box center [33, 208] width 11 height 11
click at [34, 298] on div at bounding box center [33, 297] width 11 height 11
click at [34, 328] on div at bounding box center [33, 327] width 11 height 11
click at [38, 212] on div at bounding box center [33, 208] width 22 height 22
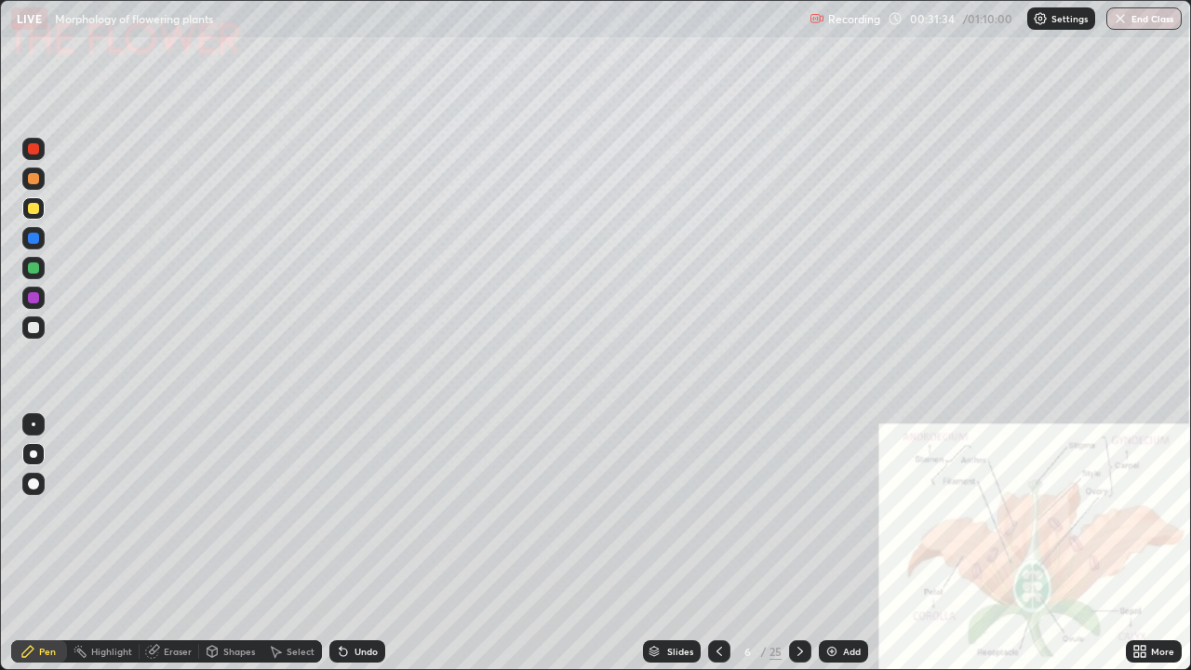
click at [41, 299] on div at bounding box center [33, 298] width 22 height 22
click at [33, 200] on div at bounding box center [33, 208] width 22 height 22
click at [28, 146] on div at bounding box center [33, 148] width 11 height 11
click at [30, 331] on div at bounding box center [33, 327] width 11 height 11
click at [33, 331] on div at bounding box center [33, 327] width 11 height 11
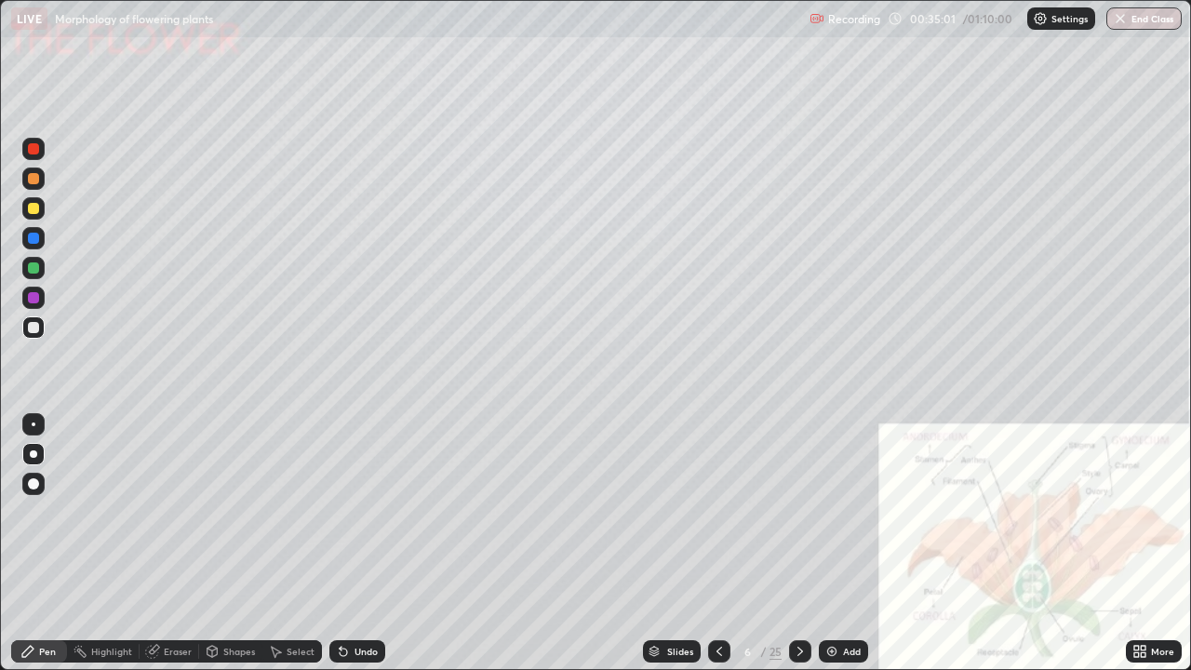
click at [38, 299] on div at bounding box center [33, 297] width 11 height 11
click at [169, 543] on div "Eraser" at bounding box center [178, 651] width 28 height 9
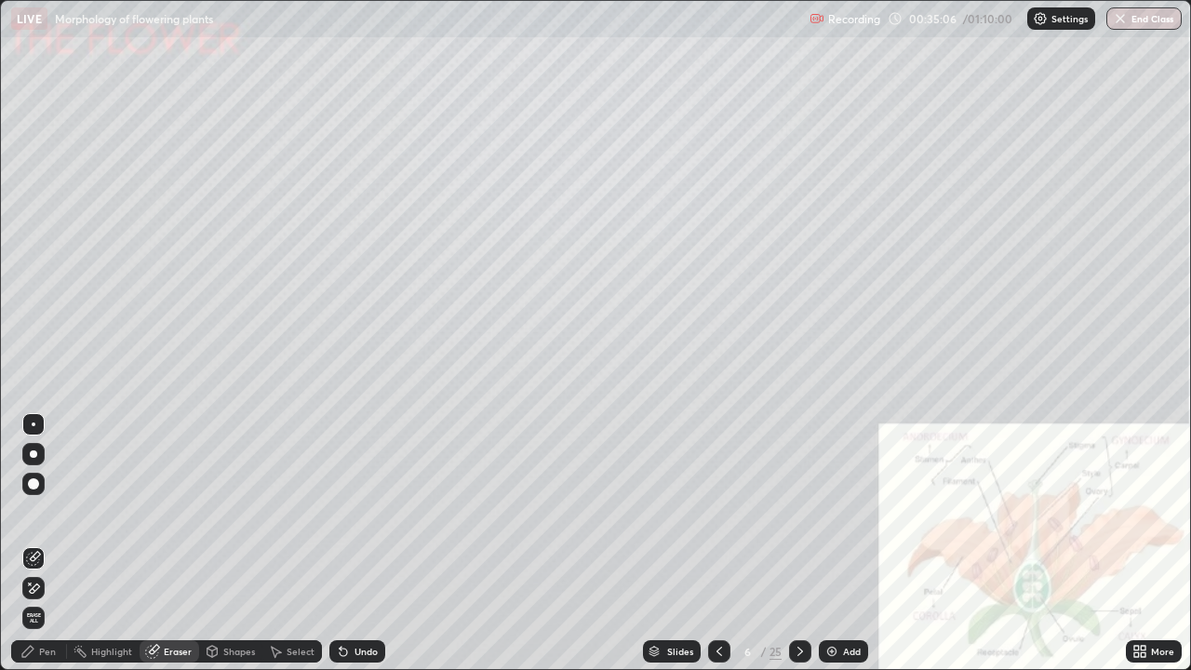
click at [36, 543] on div "Pen" at bounding box center [39, 651] width 56 height 22
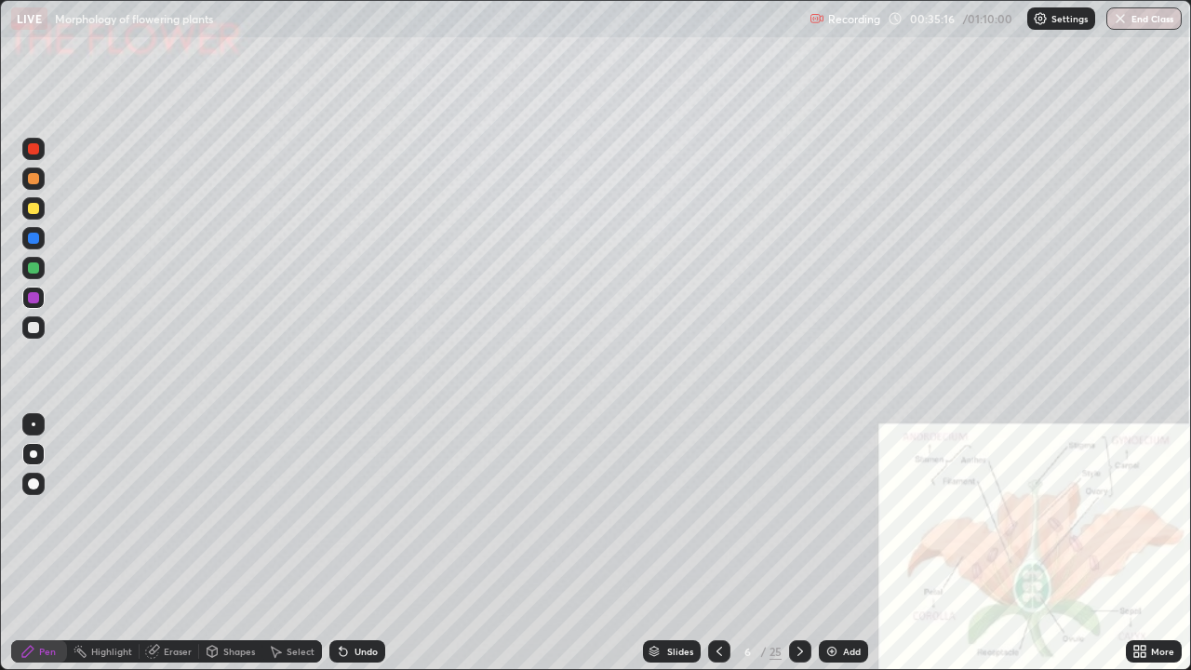
click at [37, 330] on div at bounding box center [33, 327] width 11 height 11
click at [804, 543] on div at bounding box center [800, 651] width 22 height 22
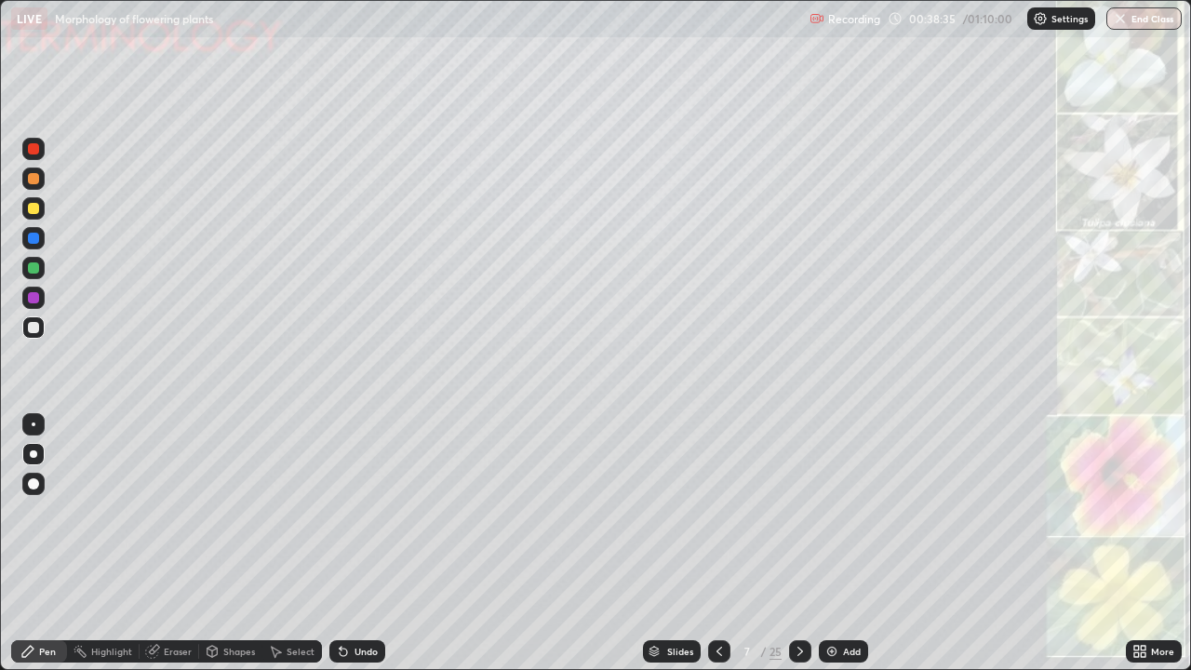
click at [34, 153] on div at bounding box center [33, 148] width 11 height 11
click at [38, 324] on div at bounding box center [33, 327] width 11 height 11
click at [178, 543] on div "Eraser" at bounding box center [178, 651] width 28 height 9
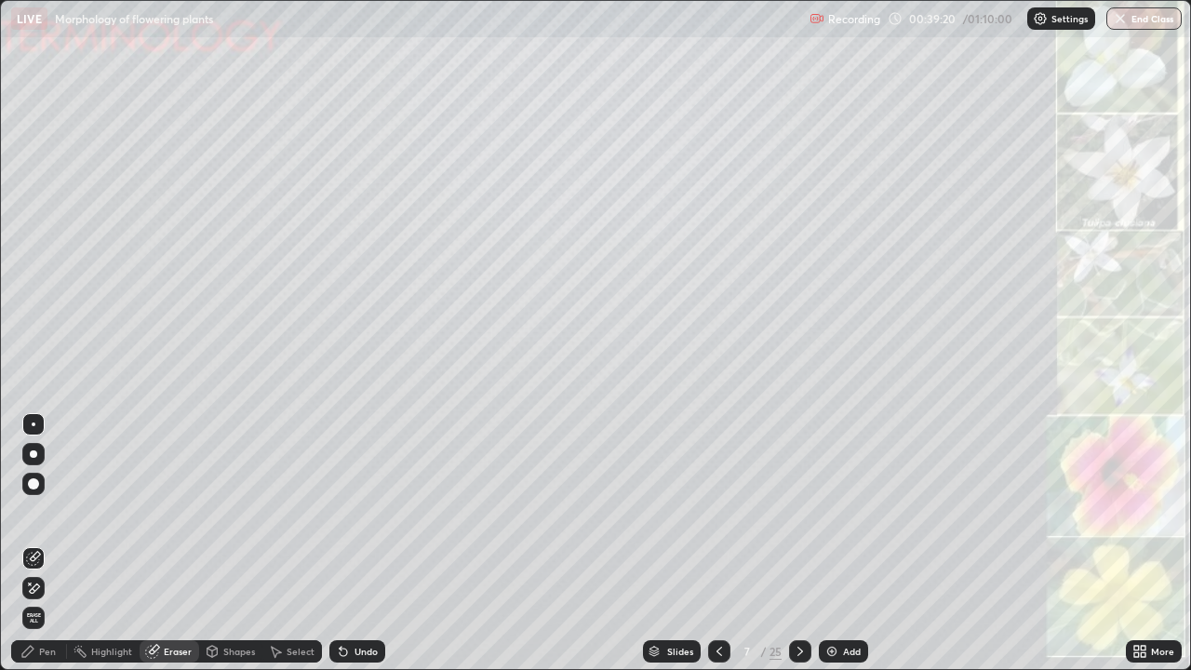
click at [50, 543] on div "Pen" at bounding box center [39, 651] width 56 height 22
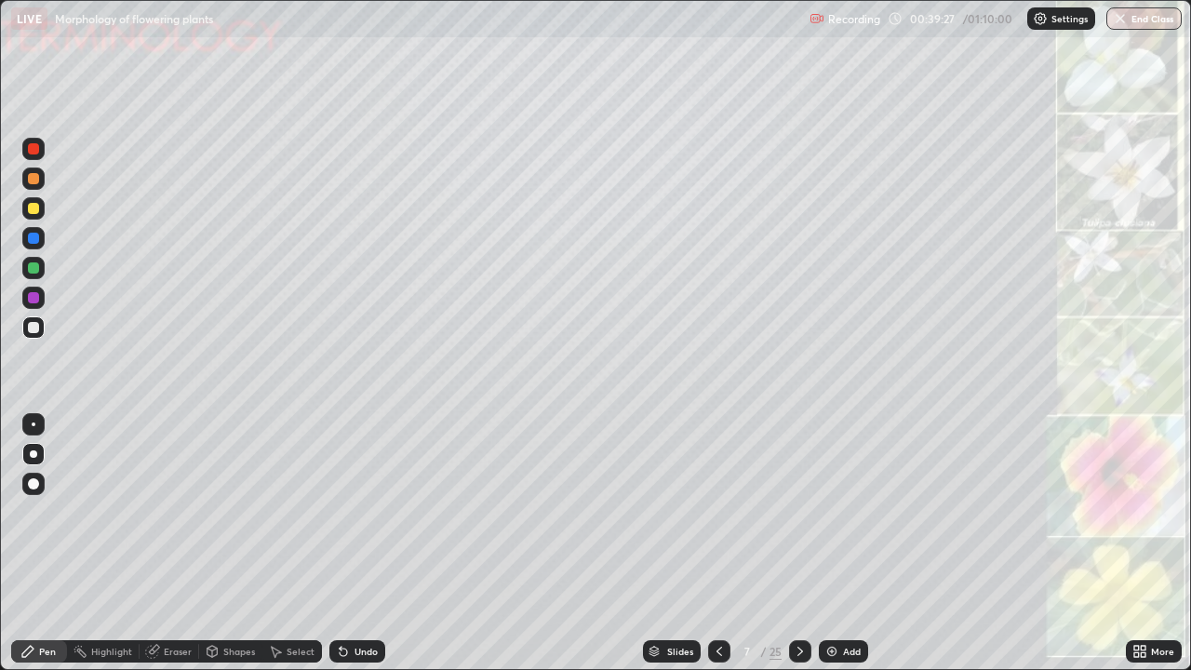
click at [175, 543] on div "Eraser" at bounding box center [178, 651] width 28 height 9
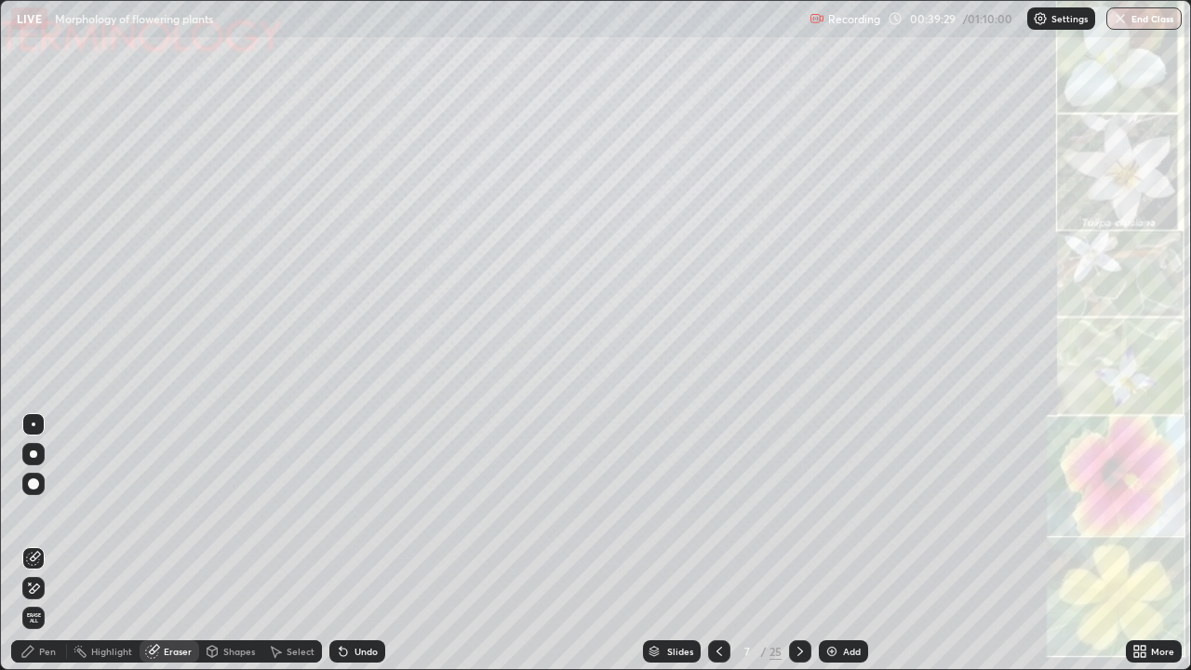
click at [48, 543] on div "Pen" at bounding box center [47, 651] width 17 height 9
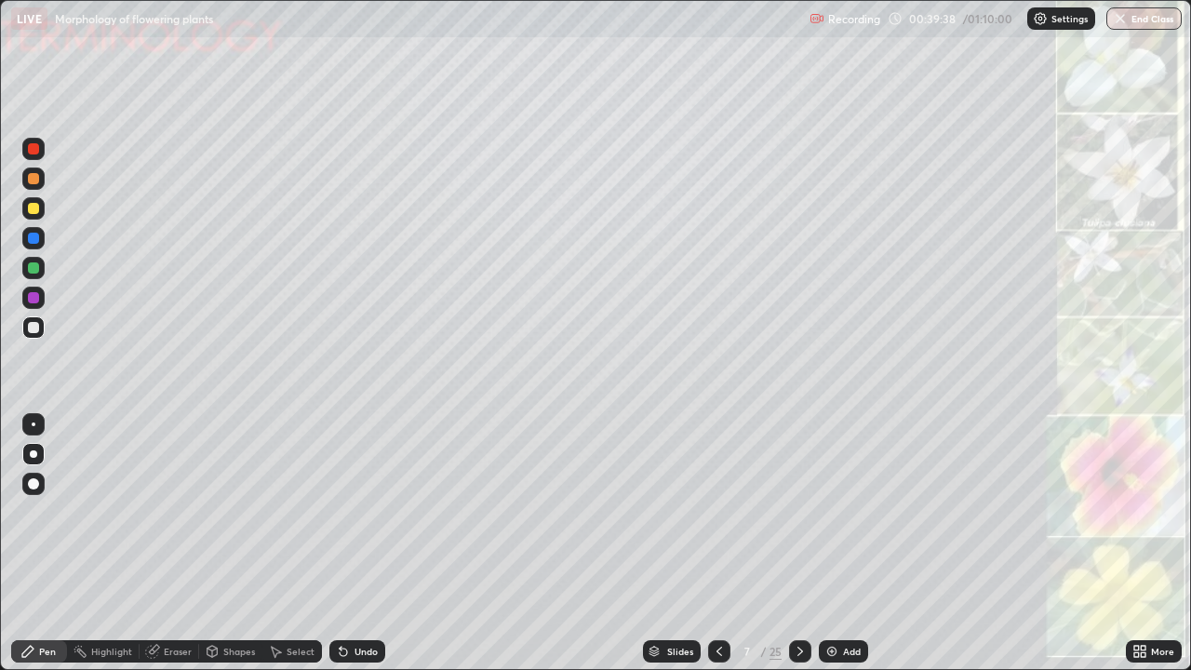
click at [33, 207] on div at bounding box center [33, 208] width 11 height 11
click at [34, 328] on div at bounding box center [33, 327] width 11 height 11
click at [36, 212] on div at bounding box center [33, 208] width 11 height 11
click at [36, 149] on div at bounding box center [33, 148] width 11 height 11
click at [169, 543] on div "Eraser" at bounding box center [170, 651] width 60 height 22
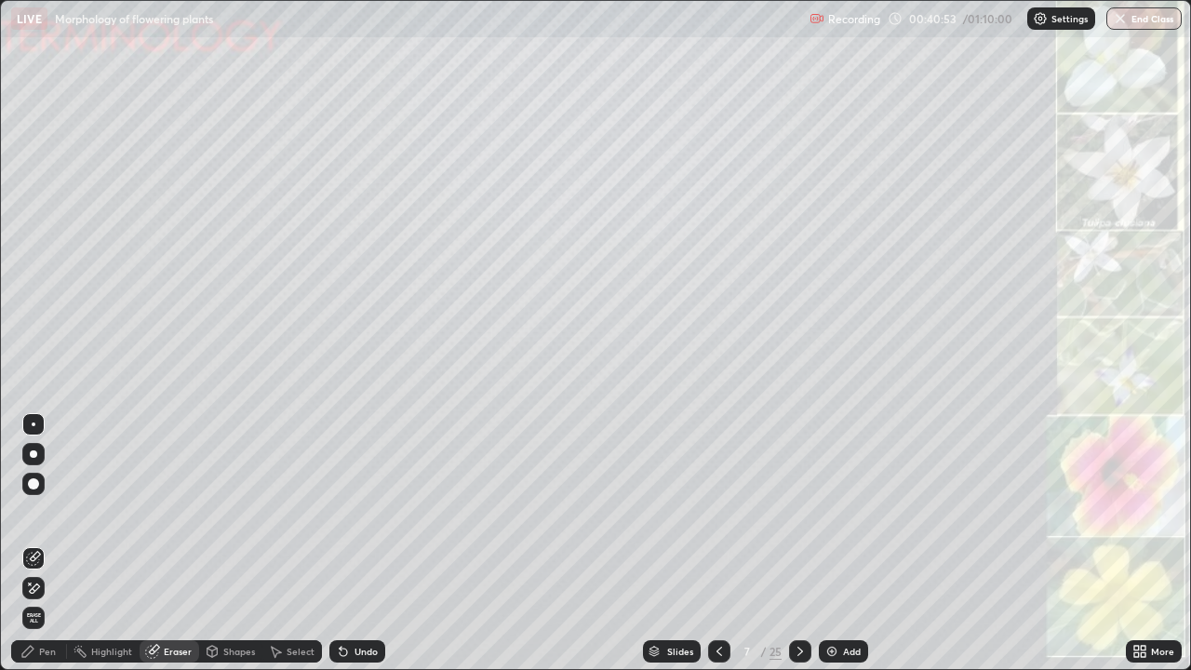
click at [52, 543] on div "Pen" at bounding box center [39, 651] width 56 height 22
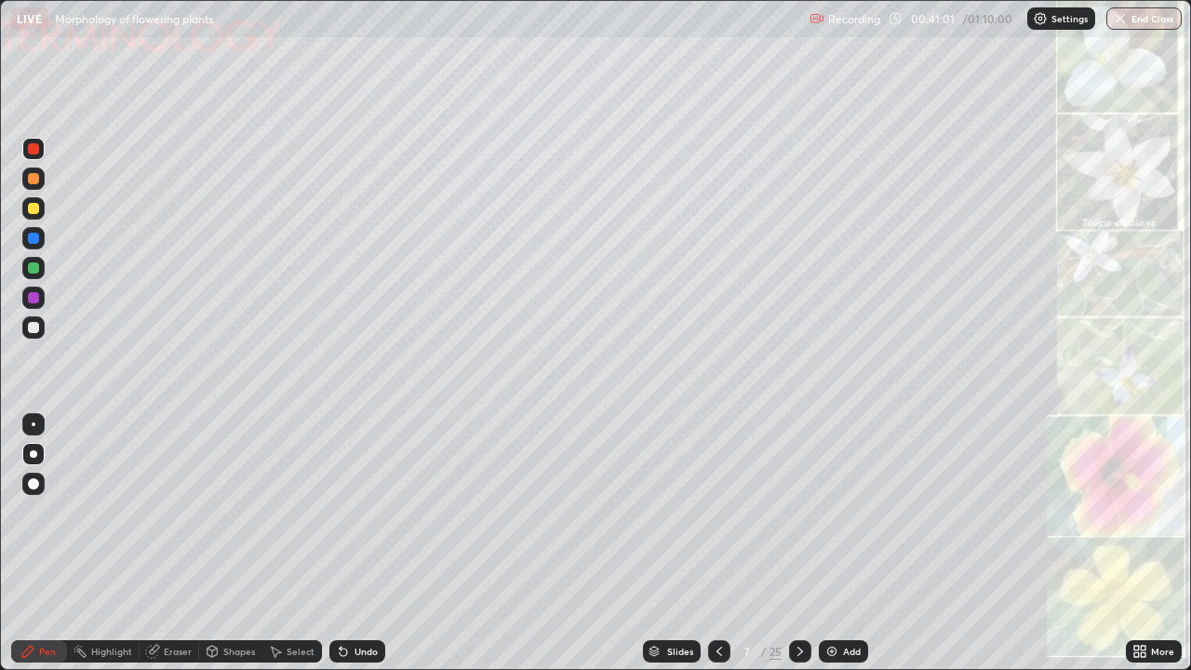
click at [36, 327] on div at bounding box center [33, 327] width 11 height 11
click at [37, 329] on div at bounding box center [33, 327] width 11 height 11
click at [26, 155] on div at bounding box center [33, 149] width 22 height 22
click at [31, 327] on div at bounding box center [33, 327] width 11 height 11
click at [35, 324] on div at bounding box center [33, 327] width 11 height 11
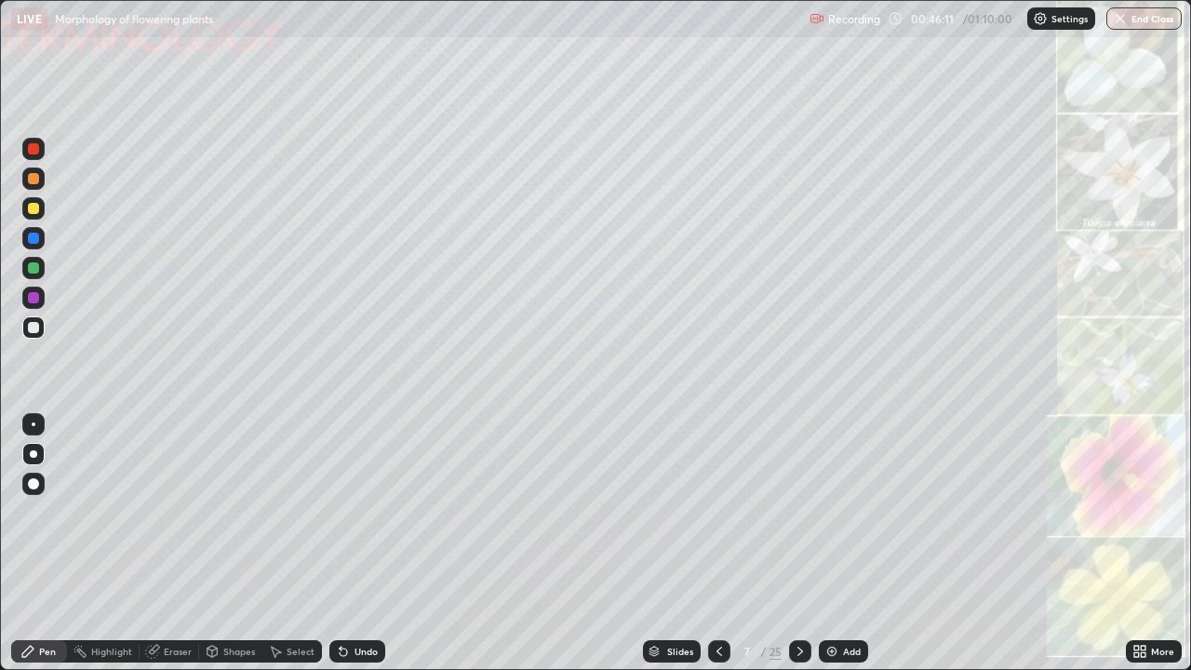
click at [28, 153] on div at bounding box center [33, 148] width 11 height 11
click at [33, 328] on div at bounding box center [33, 327] width 11 height 11
click at [798, 543] on icon at bounding box center [800, 651] width 15 height 15
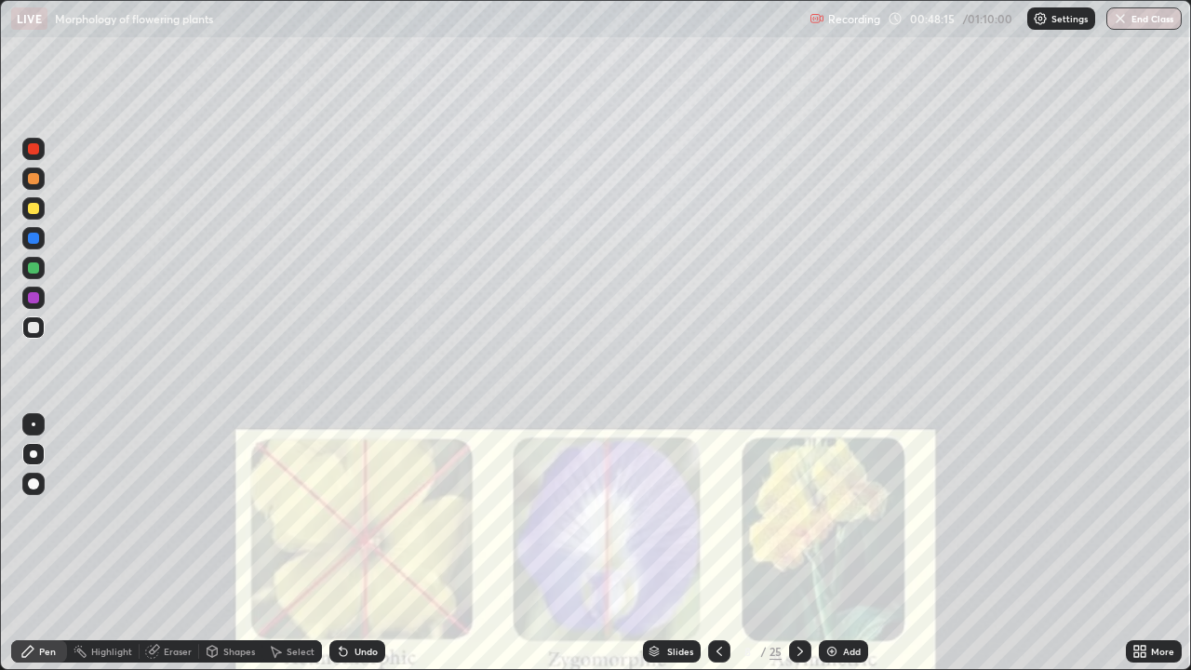
click at [30, 153] on div at bounding box center [33, 148] width 11 height 11
click at [717, 543] on icon at bounding box center [719, 651] width 15 height 15
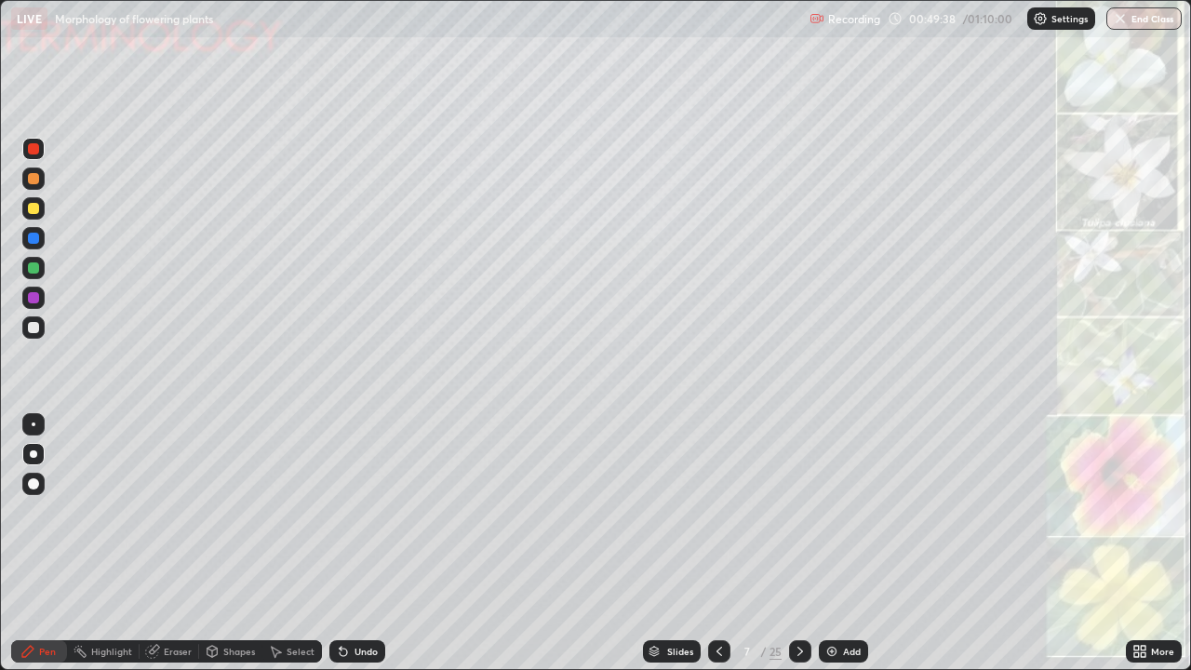
click at [796, 543] on icon at bounding box center [800, 651] width 15 height 15
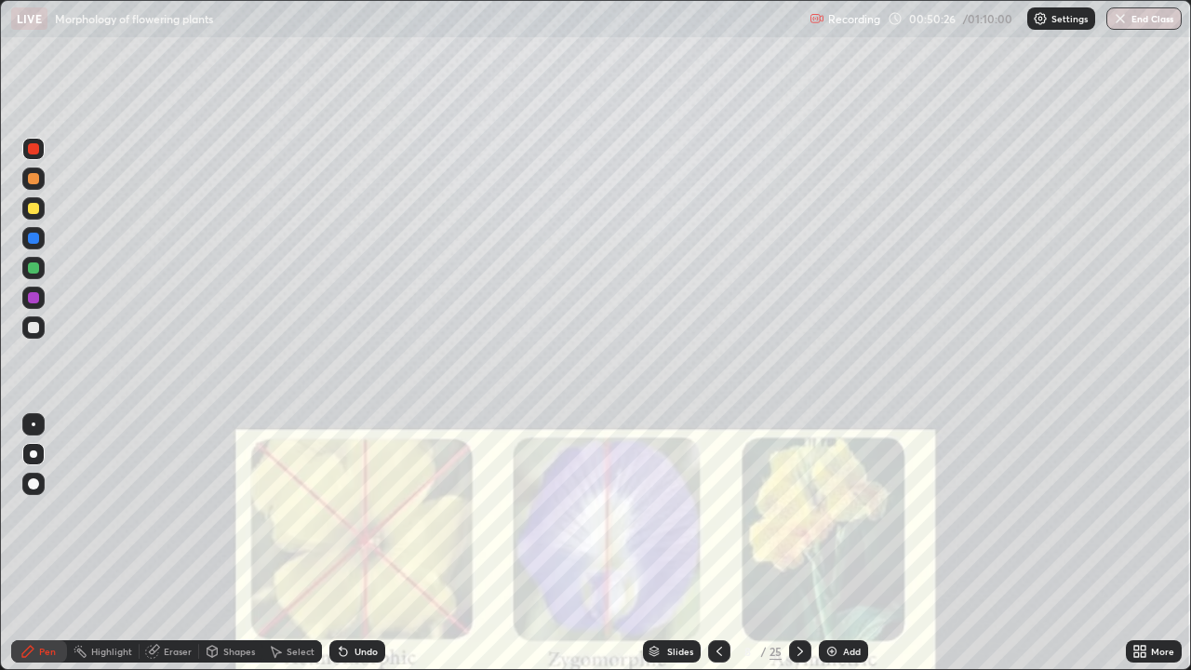
click at [32, 149] on div at bounding box center [33, 148] width 11 height 11
click at [36, 331] on div at bounding box center [33, 327] width 11 height 11
click at [33, 153] on div at bounding box center [33, 148] width 11 height 11
click at [32, 208] on div at bounding box center [33, 208] width 11 height 11
click at [39, 276] on div at bounding box center [33, 268] width 22 height 22
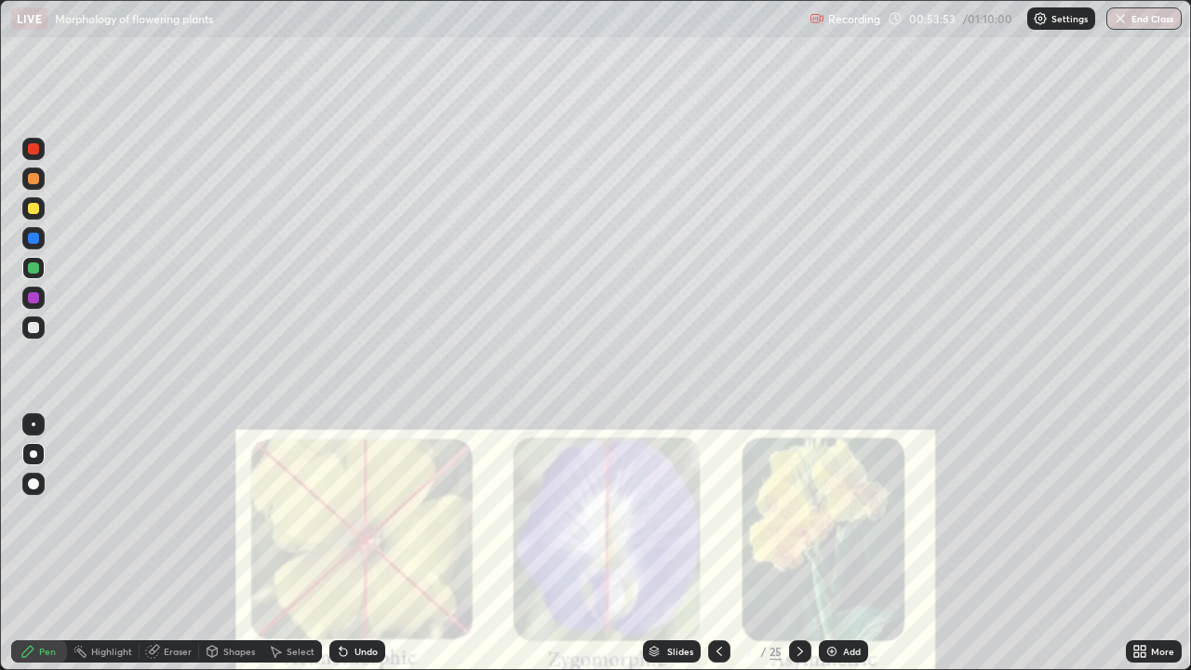
click at [37, 326] on div at bounding box center [33, 327] width 11 height 11
click at [157, 543] on icon at bounding box center [152, 651] width 15 height 15
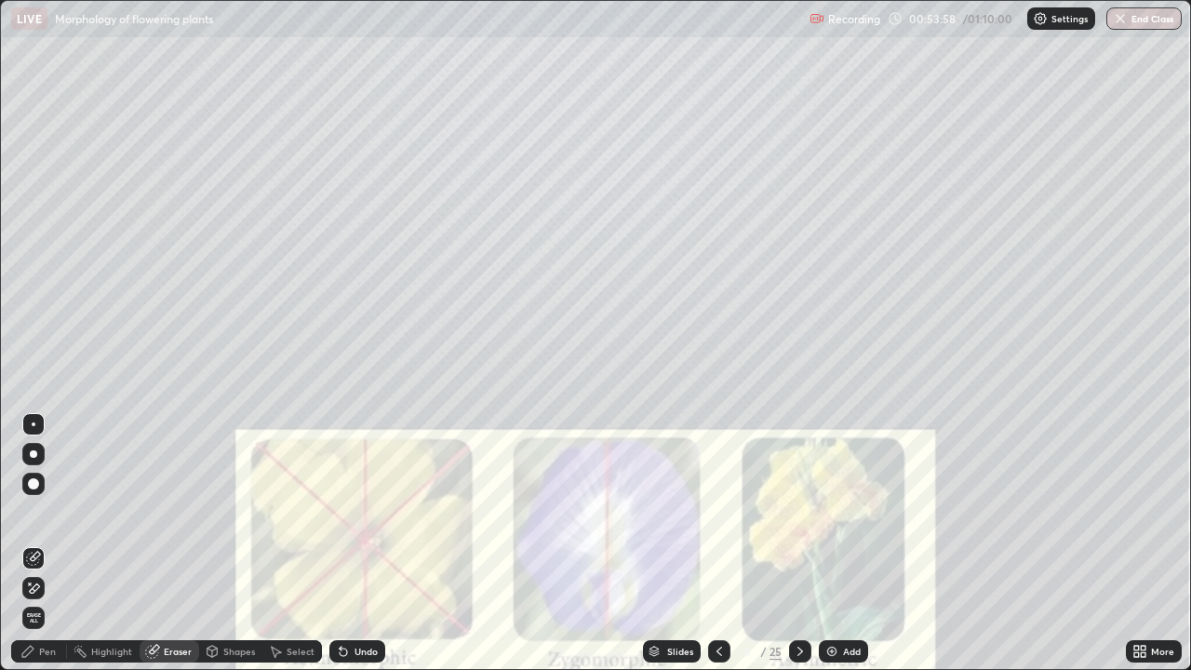
click at [37, 543] on div "Pen" at bounding box center [39, 651] width 56 height 22
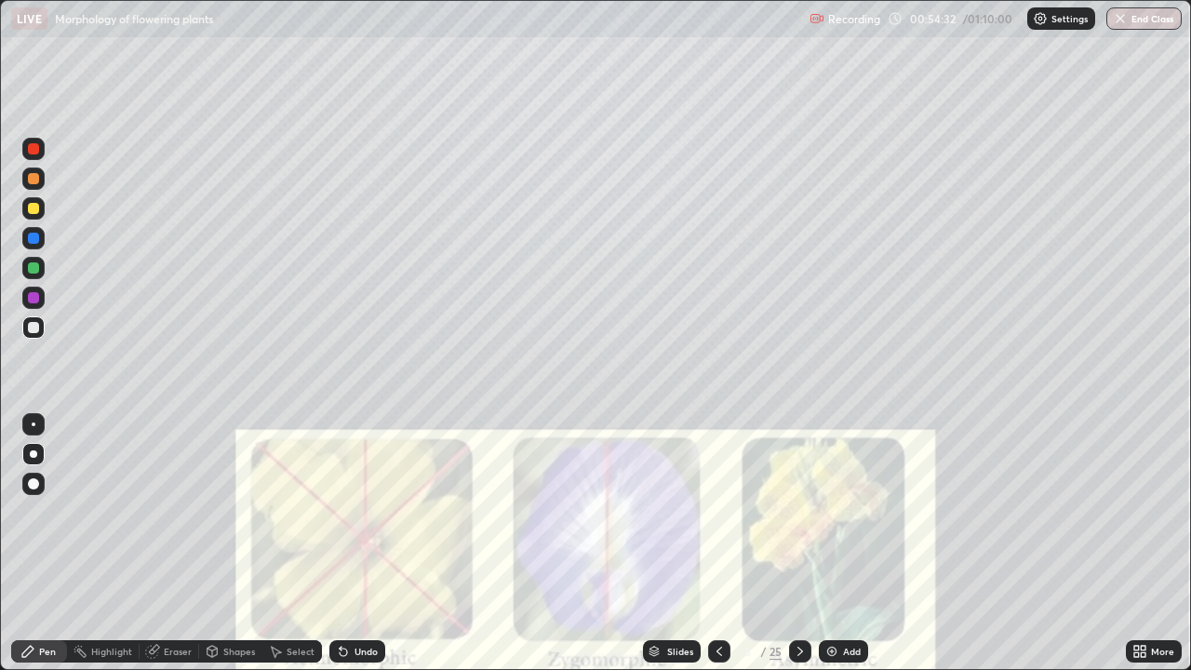
click at [37, 208] on div at bounding box center [33, 208] width 11 height 11
click at [34, 267] on div at bounding box center [33, 267] width 11 height 11
click at [35, 330] on div at bounding box center [33, 327] width 11 height 11
click at [30, 270] on div at bounding box center [33, 267] width 11 height 11
click at [32, 327] on div at bounding box center [33, 327] width 11 height 11
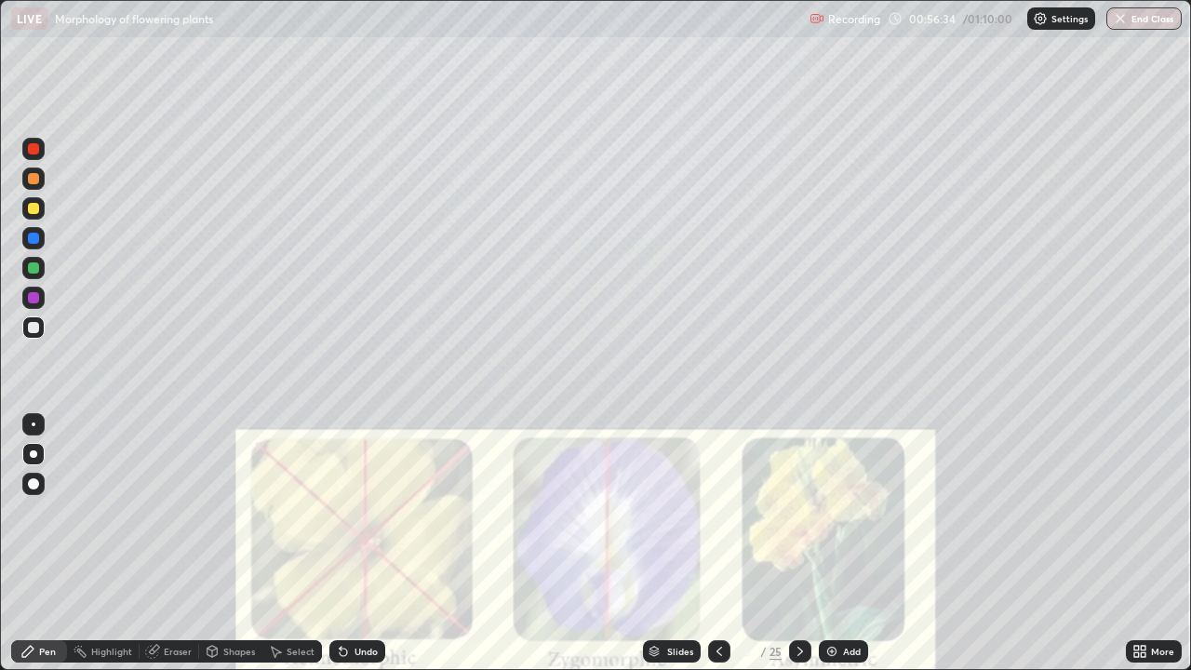
click at [33, 296] on div at bounding box center [33, 297] width 11 height 11
click at [798, 543] on icon at bounding box center [800, 651] width 15 height 15
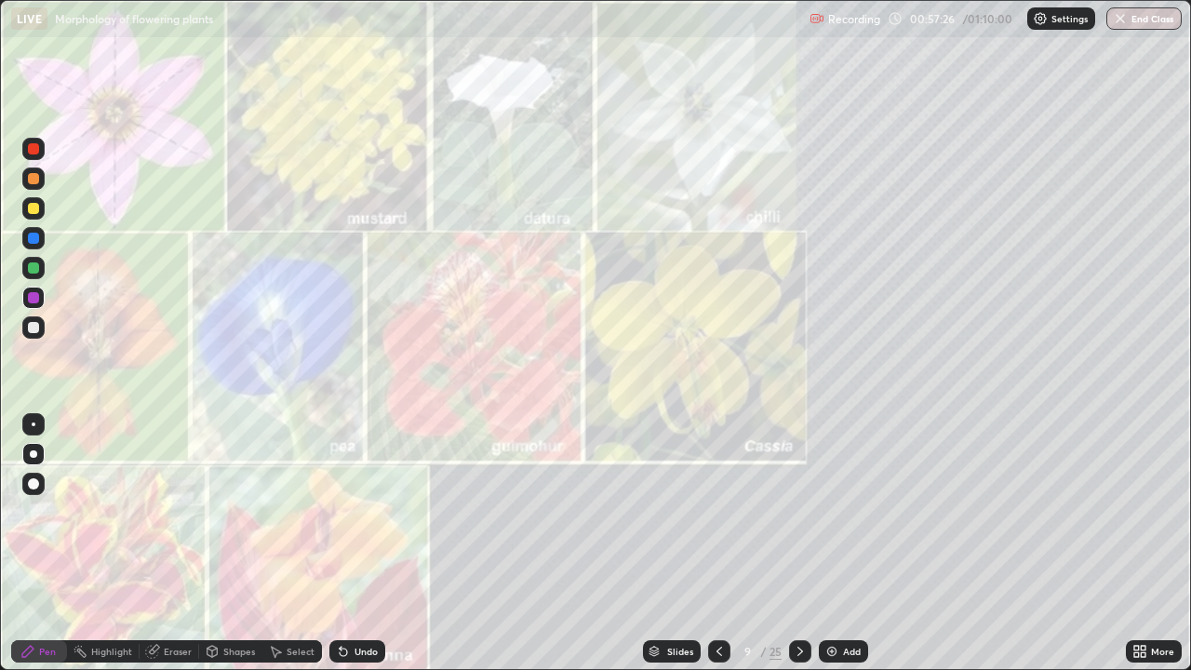
click at [29, 156] on div at bounding box center [33, 149] width 22 height 22
click at [715, 543] on icon at bounding box center [719, 651] width 15 height 15
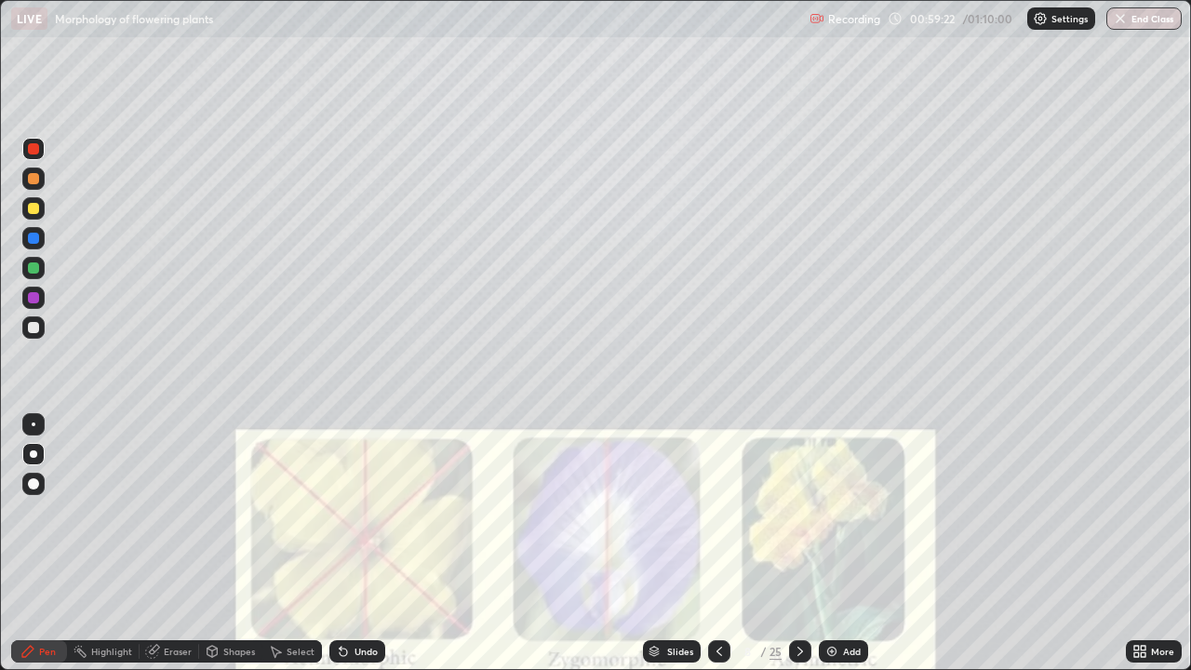
click at [798, 543] on icon at bounding box center [800, 651] width 15 height 15
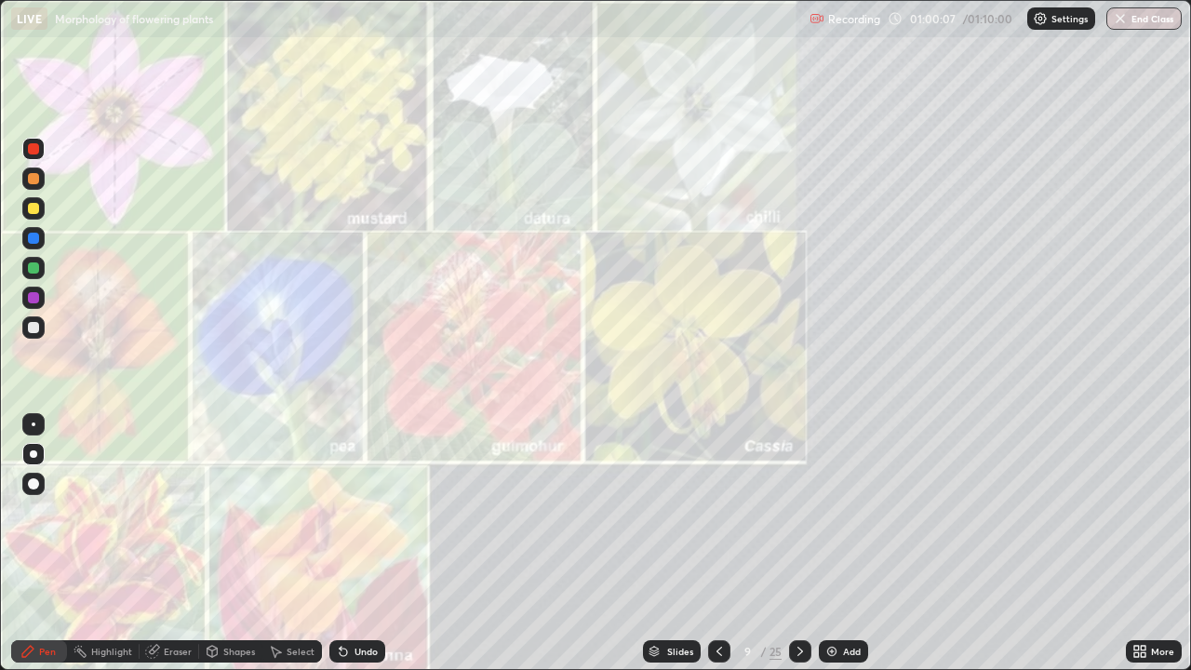
click at [717, 543] on icon at bounding box center [719, 651] width 15 height 15
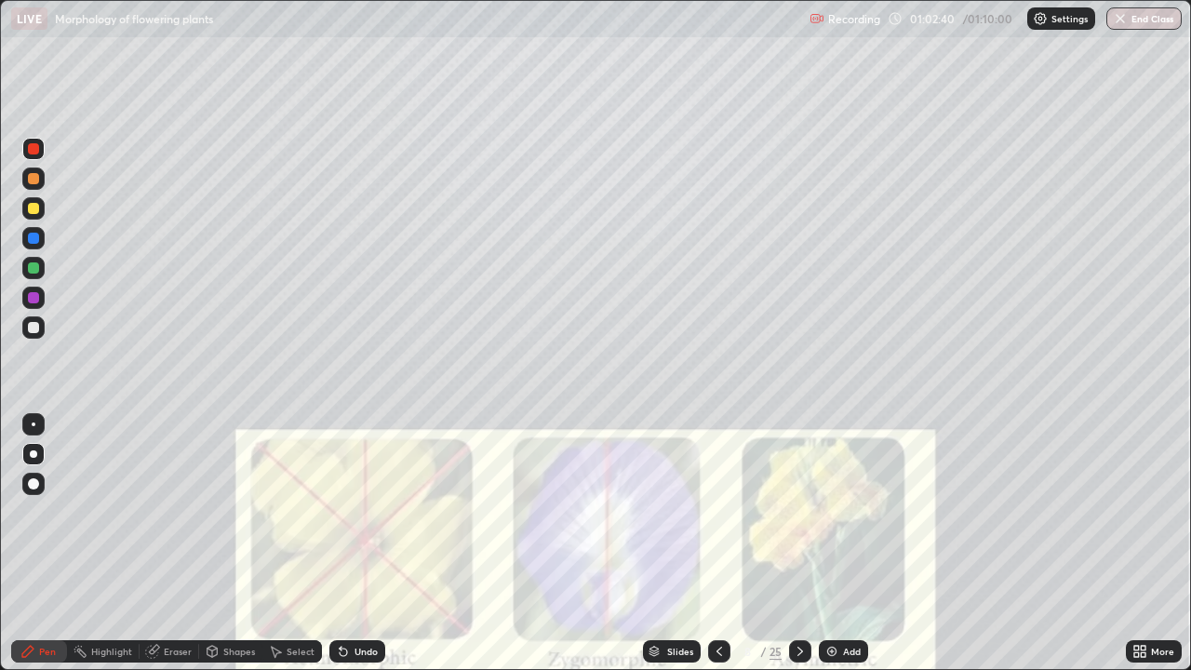
click at [1154, 26] on button "End Class" at bounding box center [1143, 18] width 75 height 22
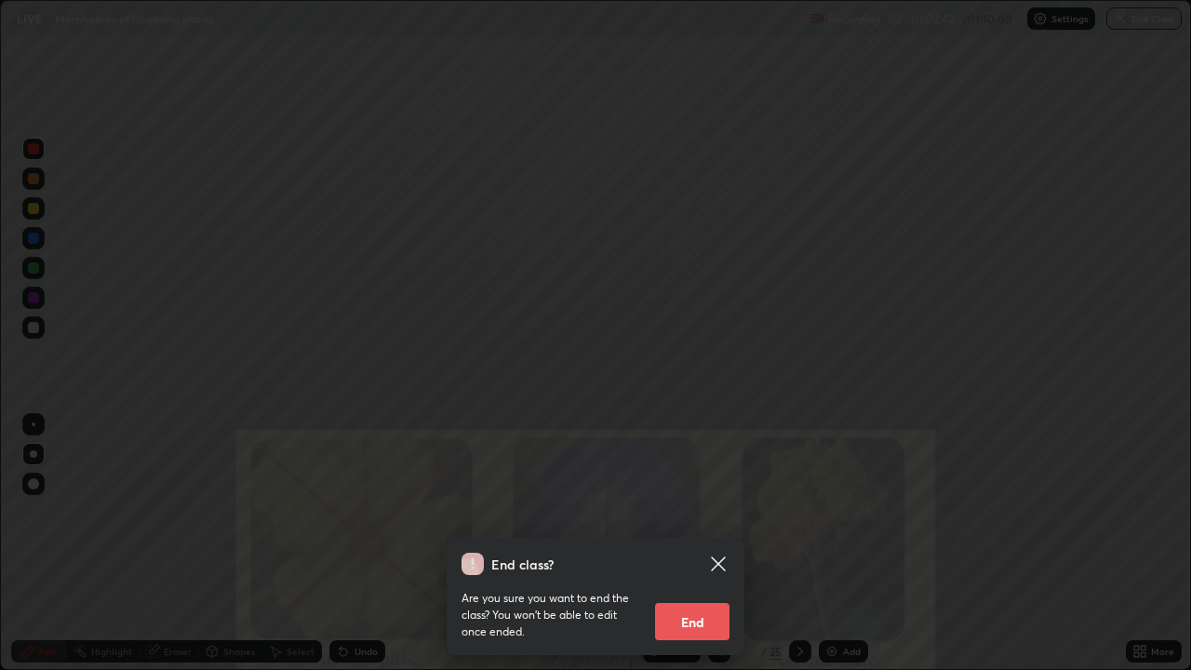
click at [726, 543] on icon at bounding box center [718, 564] width 22 height 22
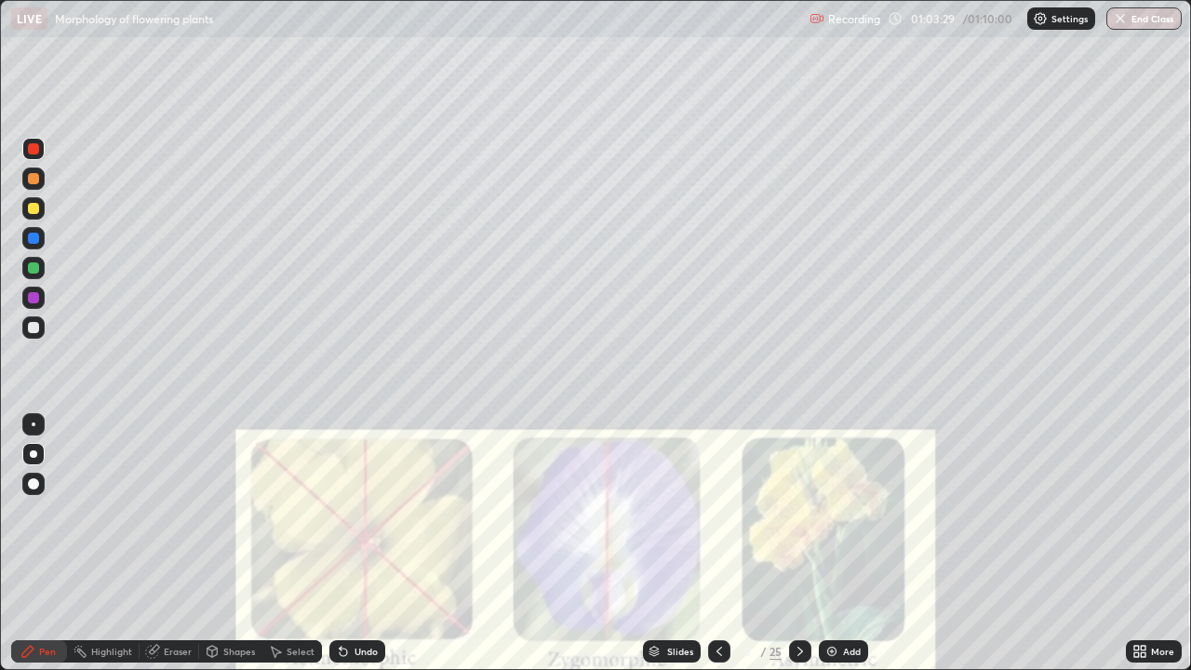
click at [1152, 20] on button "End Class" at bounding box center [1143, 18] width 75 height 22
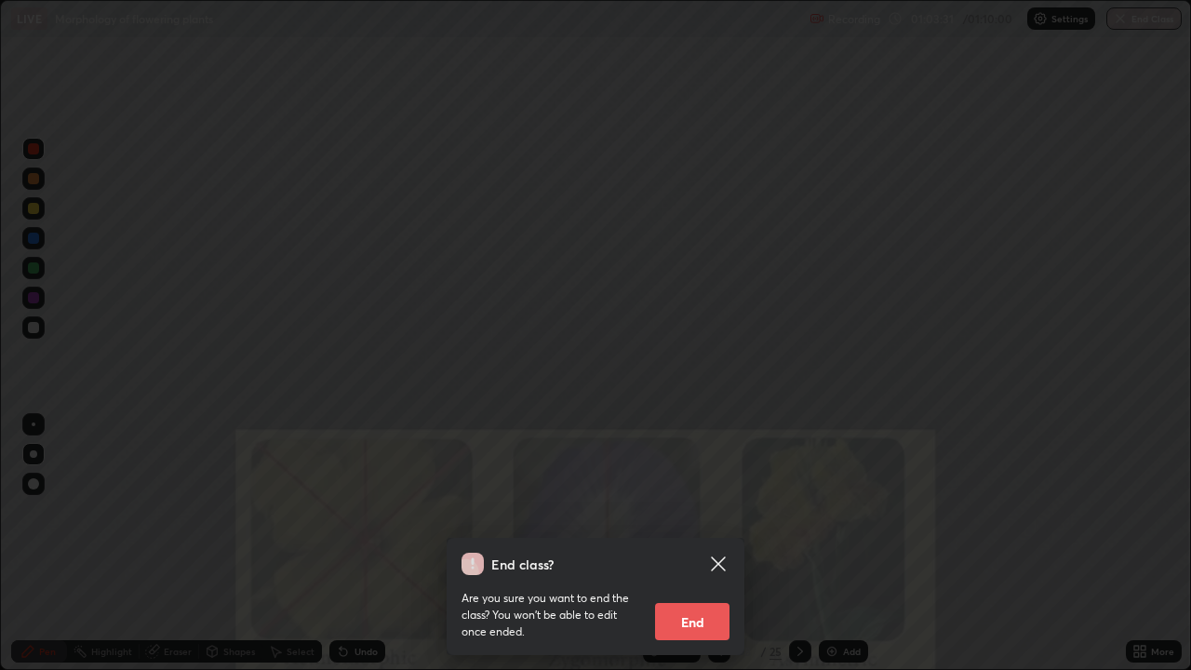
click at [703, 543] on button "End" at bounding box center [692, 621] width 74 height 37
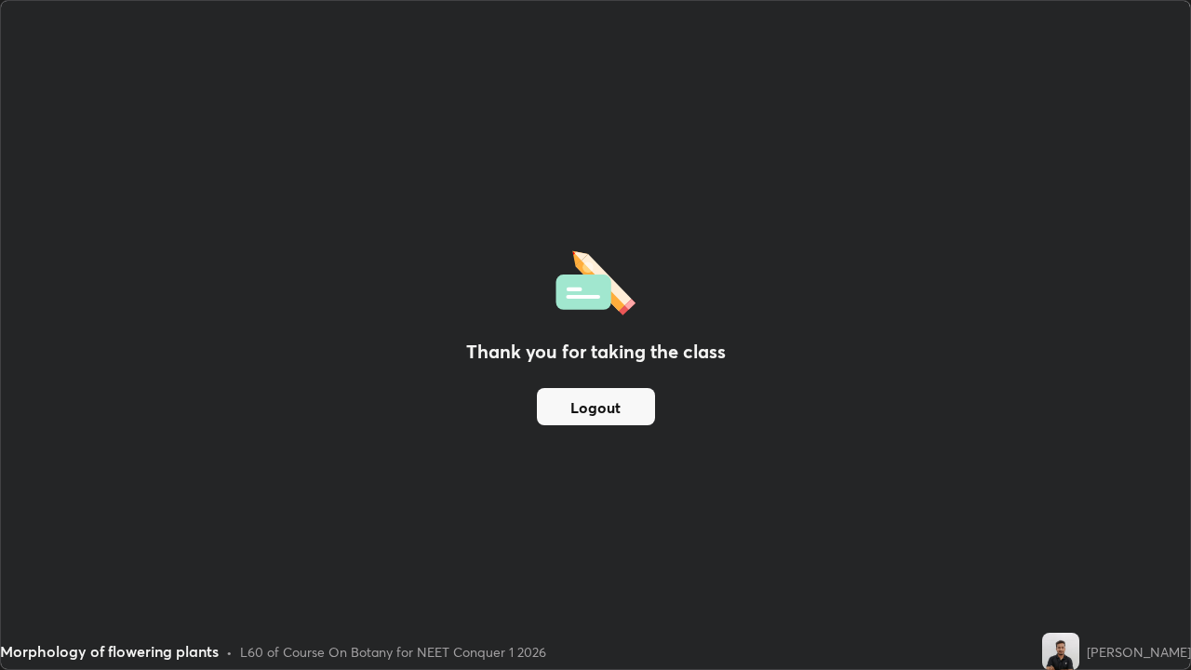
click at [638, 401] on button "Logout" at bounding box center [596, 406] width 118 height 37
